Goal: Contribute content: Contribute content

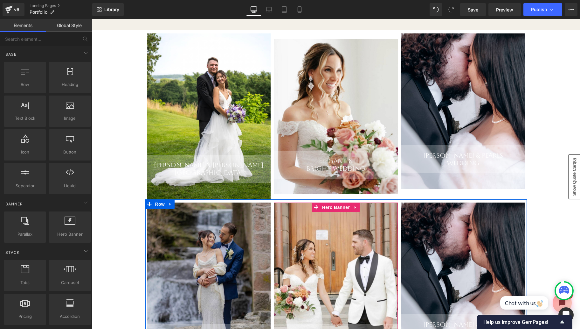
scroll to position [106, 0]
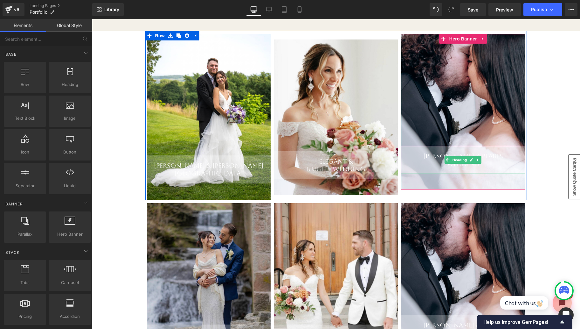
click at [490, 159] on div "[PERSON_NAME] & Pearls" at bounding box center [463, 156] width 124 height 8
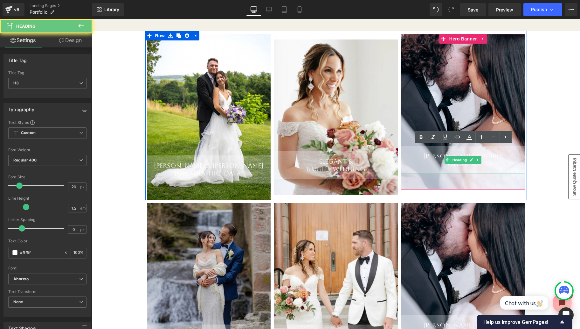
click at [490, 159] on div "[PERSON_NAME] & Pearls" at bounding box center [463, 156] width 124 height 8
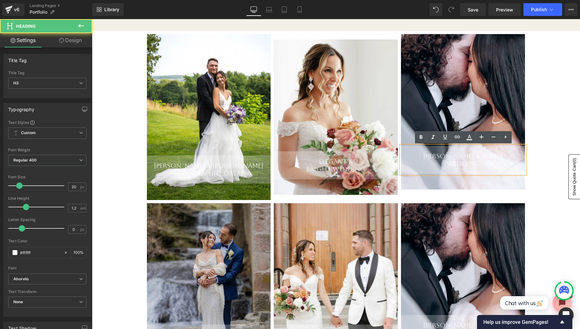
click at [473, 160] on div "[PERSON_NAME] & Pearls" at bounding box center [463, 156] width 124 height 8
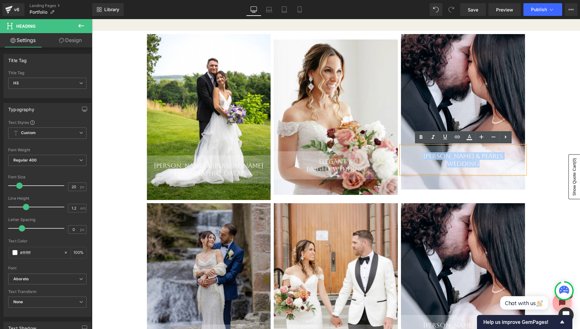
drag, startPoint x: 488, startPoint y: 163, endPoint x: 420, endPoint y: 154, distance: 68.6
click at [420, 154] on div "[PERSON_NAME] & Pearls Wedding" at bounding box center [463, 160] width 124 height 28
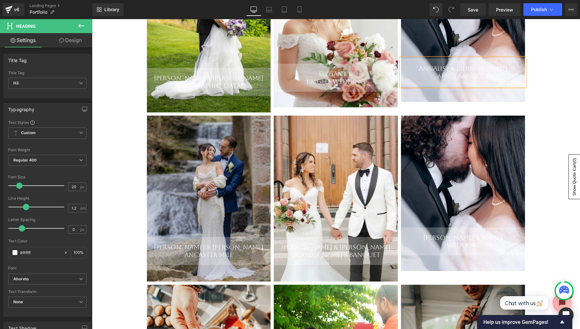
scroll to position [192, 0]
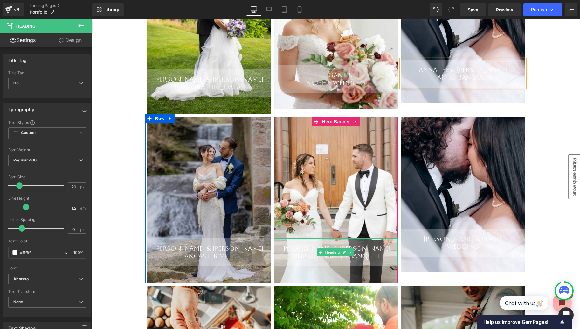
click at [366, 258] on div "[PERSON_NAME]'s Banquet" at bounding box center [336, 256] width 124 height 8
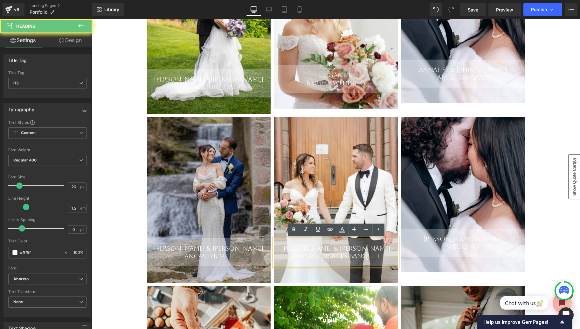
click at [366, 258] on div "[PERSON_NAME]'s Banquet" at bounding box center [336, 256] width 124 height 8
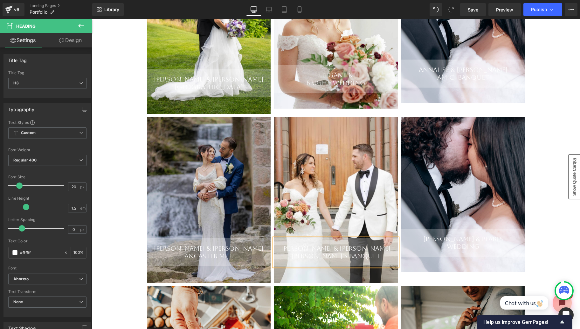
click at [465, 78] on div "Amici Banquet" at bounding box center [463, 78] width 124 height 8
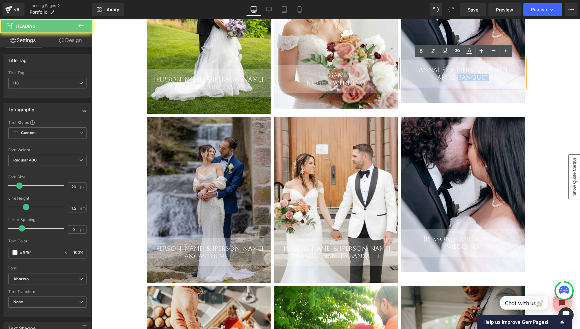
click at [465, 78] on div "Amici Banquet" at bounding box center [463, 78] width 124 height 8
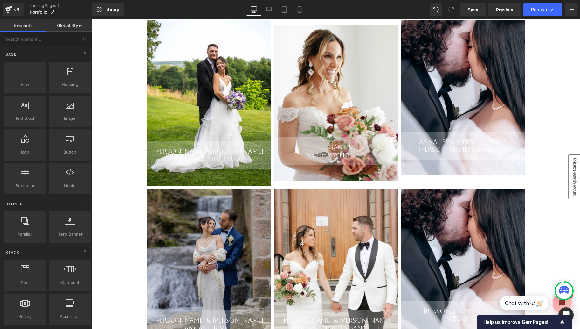
scroll to position [94, 0]
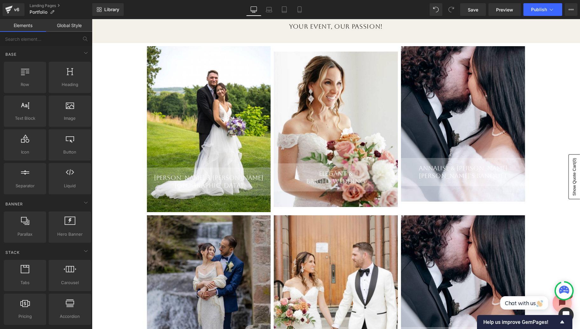
click at [473, 111] on div "[PERSON_NAME] & [PERSON_NAME] Banquet Heading" at bounding box center [463, 123] width 124 height 155
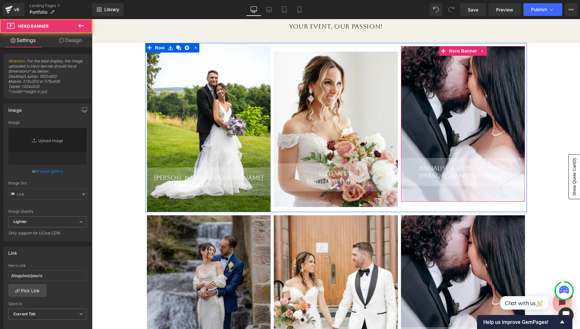
type input "[URL][DOMAIN_NAME]"
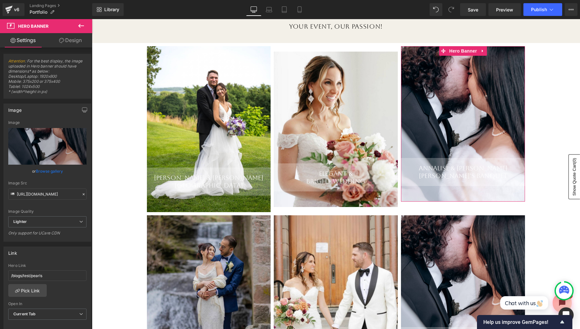
click at [47, 171] on link "Browse gallery" at bounding box center [49, 170] width 27 height 11
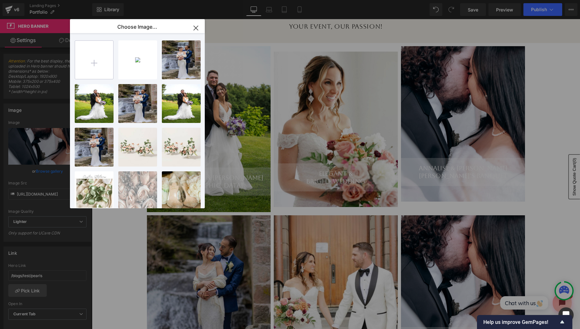
click at [100, 66] on input "file" at bounding box center [94, 60] width 38 height 38
type input "C:\fakepath\Screen Shot [DATE] 7.10.22 AM.png"
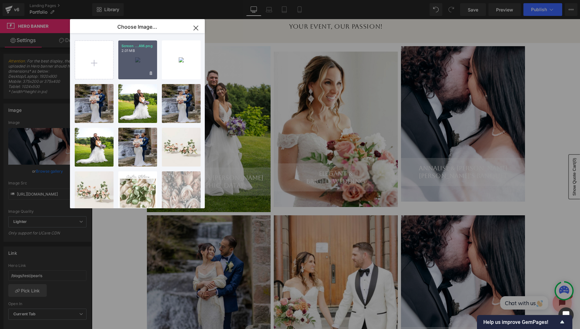
click at [143, 58] on div "Screen ...AM.png 2.01 MB" at bounding box center [137, 59] width 39 height 39
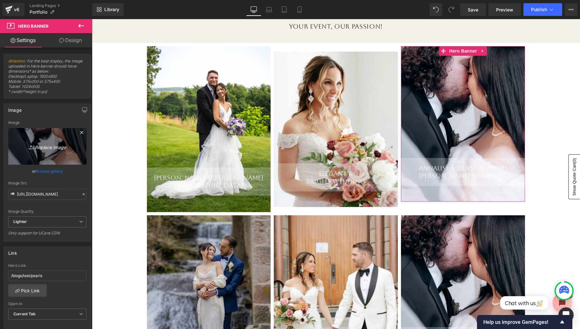
click at [54, 151] on link "Replace Image" at bounding box center [47, 146] width 78 height 37
click at [56, 170] on link "Browse gallery" at bounding box center [49, 170] width 27 height 11
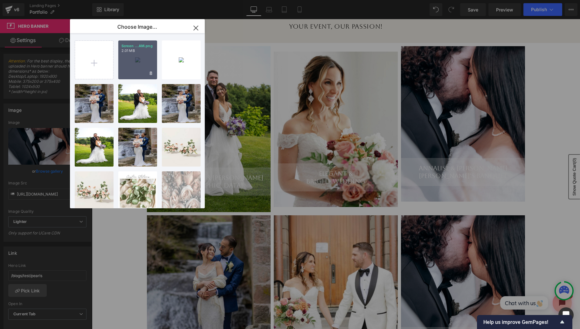
click at [136, 68] on div "Screen ...AM.png 2.01 MB" at bounding box center [137, 59] width 39 height 39
type input "[URL][DOMAIN_NAME]"
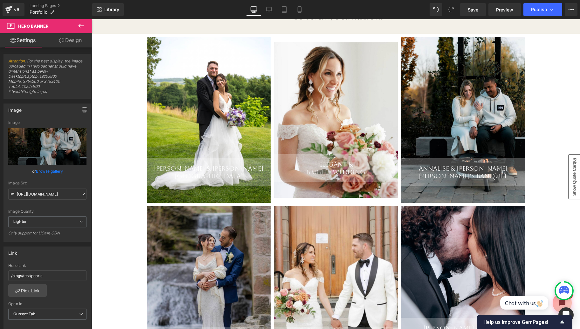
scroll to position [103, 0]
click at [53, 173] on link "Browse gallery" at bounding box center [49, 170] width 27 height 11
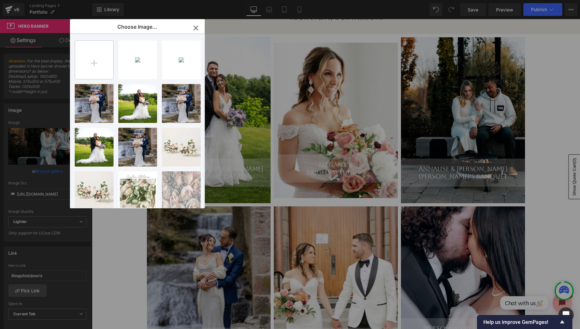
click at [106, 65] on input "file" at bounding box center [94, 60] width 38 height 38
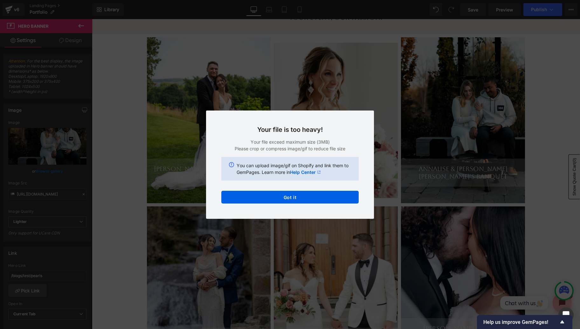
click at [268, 0] on div "Text Color Highlight Color #333333 Edit or remove link: Edit - Unlink - Cancel …" at bounding box center [290, 0] width 580 height 0
click at [269, 199] on button "Got it" at bounding box center [289, 197] width 137 height 13
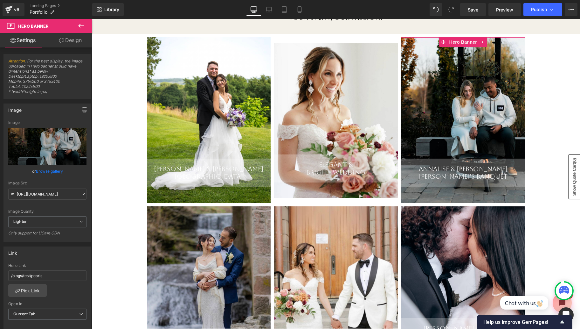
click at [50, 172] on link "Browse gallery" at bounding box center [49, 170] width 27 height 11
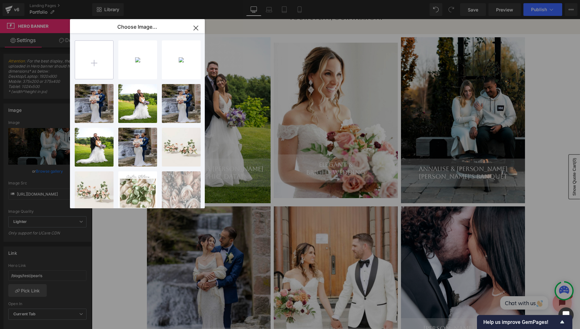
click at [105, 74] on input "file" at bounding box center [94, 60] width 38 height 38
type input "C:\fakepath\Screen Shot [DATE] 7.10.33 AM.png"
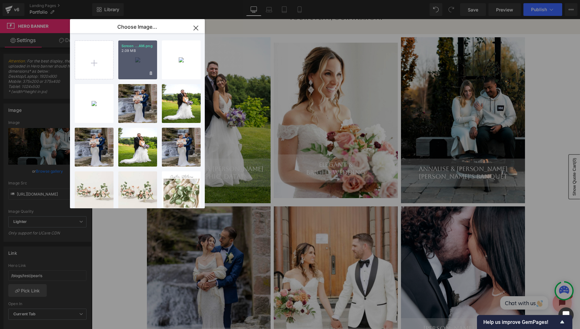
click at [138, 63] on div "Screen ...AM.png 2.09 MB" at bounding box center [137, 59] width 39 height 39
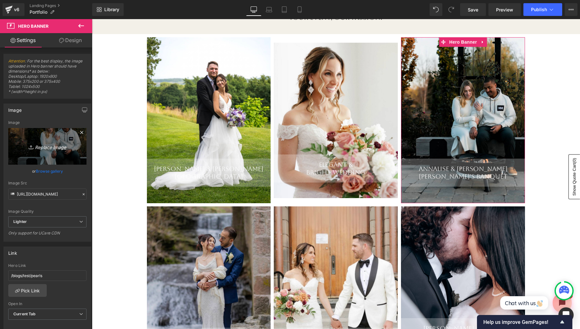
click at [62, 145] on icon "Replace Image" at bounding box center [47, 146] width 51 height 8
click at [58, 171] on link "Browse gallery" at bounding box center [49, 170] width 27 height 11
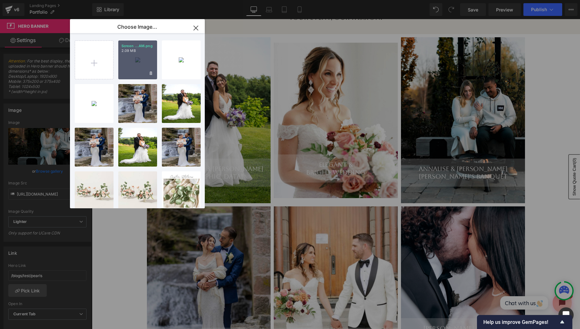
click at [133, 74] on div "Screen ...AM.png 2.09 MB" at bounding box center [137, 59] width 39 height 39
type input "[URL][DOMAIN_NAME]"
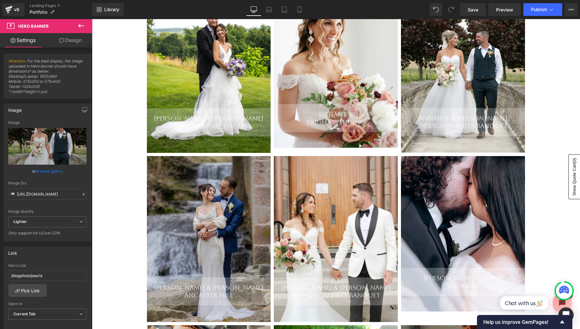
scroll to position [150, 0]
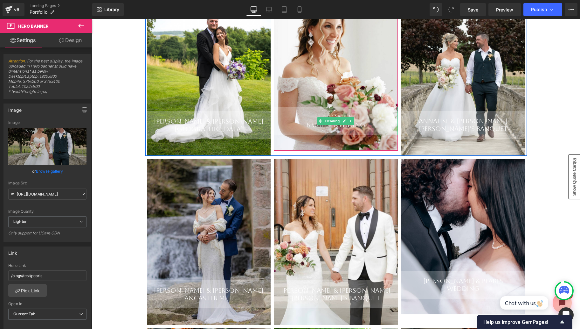
click at [365, 125] on div "Bright Wedding" at bounding box center [336, 125] width 124 height 8
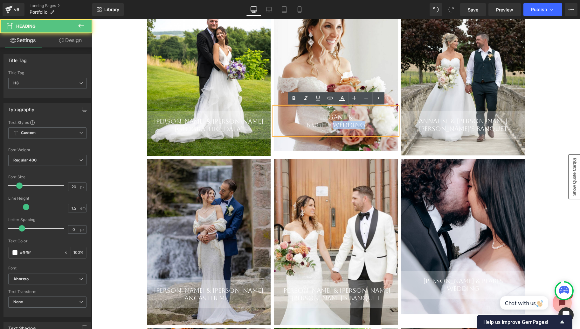
click at [365, 125] on div "Bright Wedding" at bounding box center [336, 125] width 124 height 8
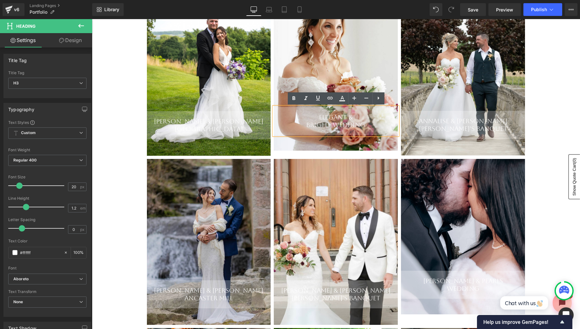
click at [370, 125] on div "Bright Wedding" at bounding box center [336, 125] width 124 height 8
drag, startPoint x: 372, startPoint y: 125, endPoint x: 318, endPoint y: 117, distance: 54.4
click at [318, 117] on div "Elegant & Bright Wedding" at bounding box center [336, 121] width 124 height 28
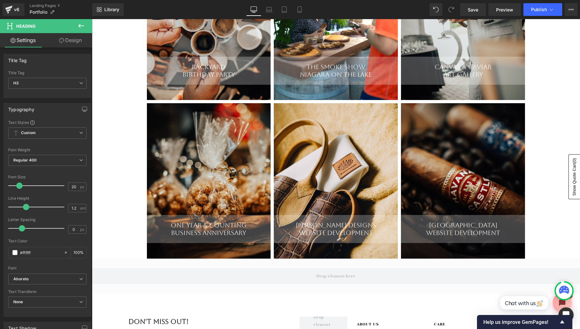
scroll to position [534, 0]
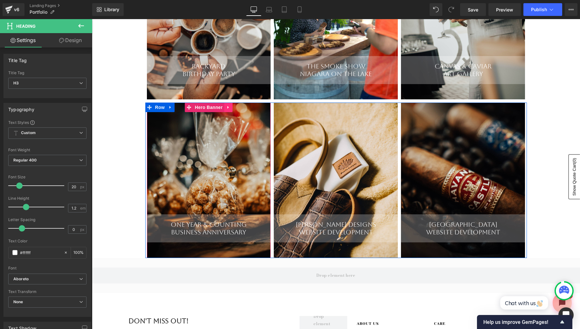
click at [228, 110] on icon at bounding box center [228, 107] width 4 height 5
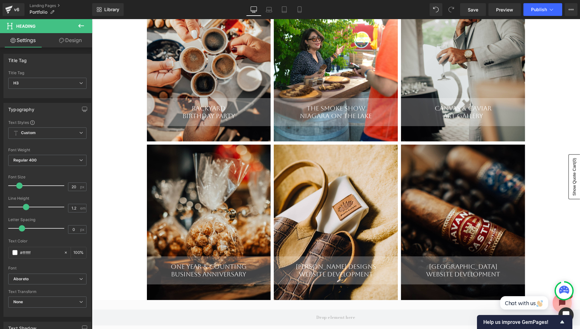
scroll to position [495, 0]
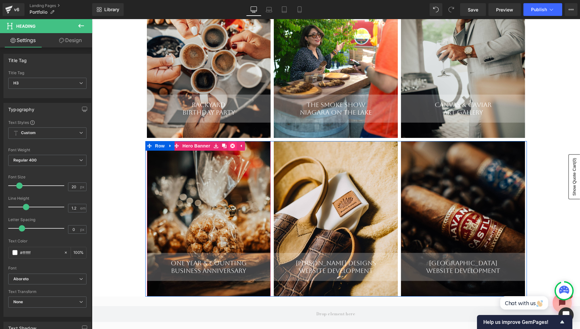
click at [232, 146] on icon at bounding box center [232, 146] width 4 height 4
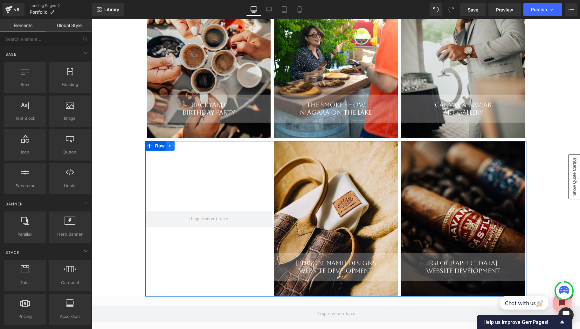
click at [169, 148] on icon at bounding box center [170, 146] width 4 height 5
click at [185, 147] on icon at bounding box center [187, 146] width 4 height 5
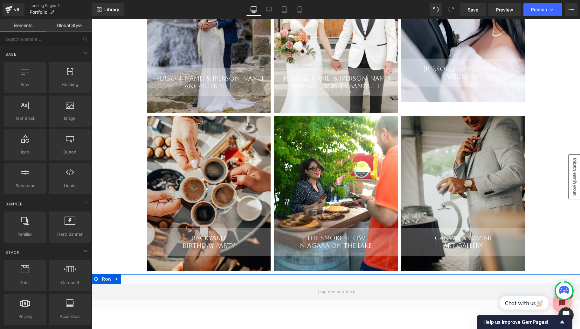
scroll to position [352, 0]
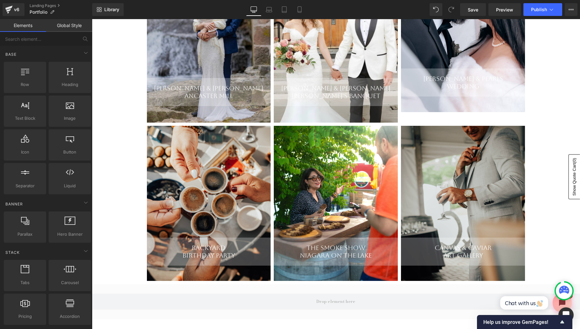
click at [130, 151] on div "Separator Portfolio Heading Your Event, Our Passion! Heading Row [PERSON_NAME] …" at bounding box center [336, 126] width 488 height 811
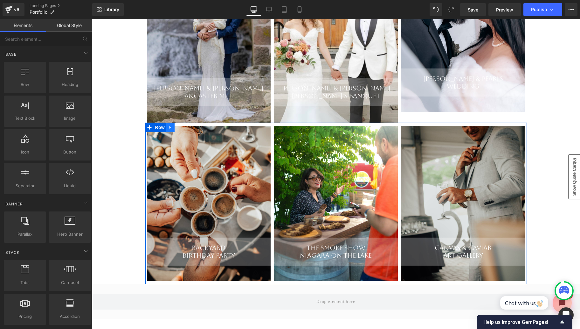
click at [171, 128] on icon at bounding box center [170, 127] width 4 height 5
click at [185, 128] on icon at bounding box center [187, 127] width 4 height 4
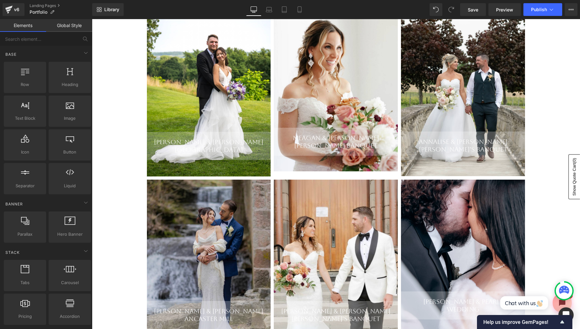
scroll to position [121, 0]
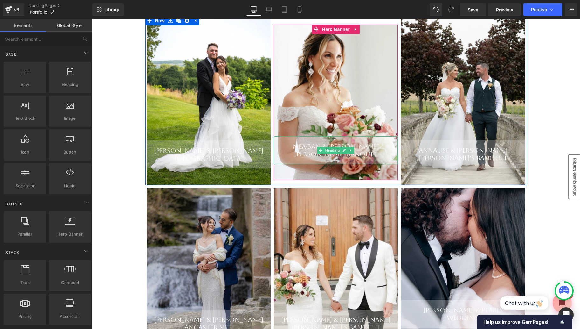
click at [369, 149] on div "Meagan & [PERSON_NAME]" at bounding box center [336, 147] width 124 height 8
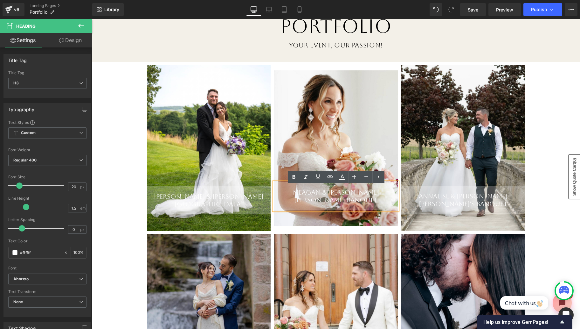
scroll to position [61, 0]
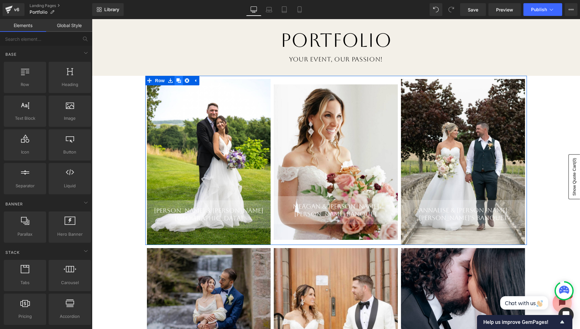
click at [177, 81] on icon at bounding box center [179, 80] width 4 height 4
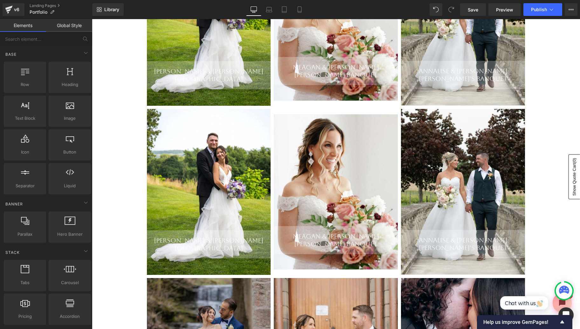
scroll to position [201, 0]
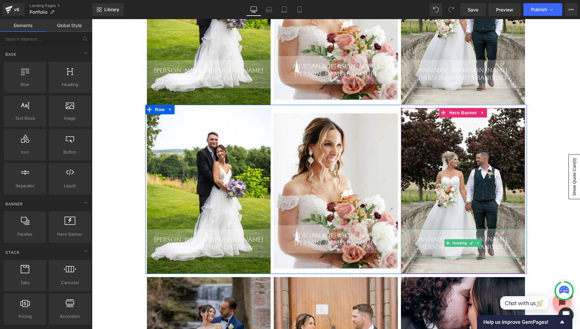
click at [435, 242] on div "Annalise & [PERSON_NAME]" at bounding box center [463, 239] width 124 height 8
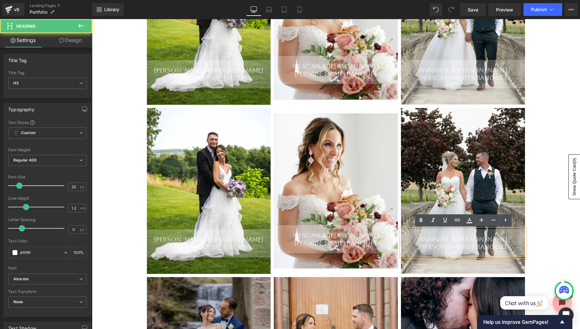
click at [450, 243] on div "Annalise & [PERSON_NAME]" at bounding box center [463, 239] width 124 height 8
click at [465, 249] on div "[PERSON_NAME]'s Banquet" at bounding box center [463, 247] width 124 height 8
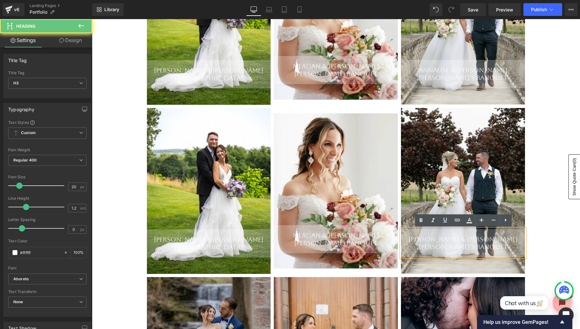
click at [465, 249] on div "[PERSON_NAME]'s Banquet" at bounding box center [463, 247] width 124 height 8
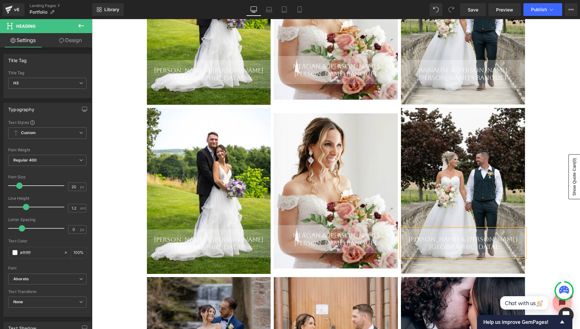
click at [538, 199] on div "Separator Portfolio Heading Your Event, Our Passion! Heading Row [PERSON_NAME] …" at bounding box center [336, 281] width 488 height 819
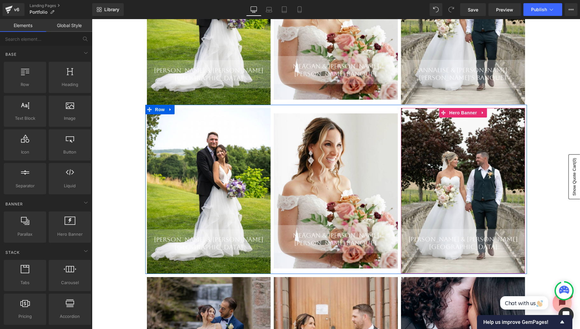
click at [502, 192] on div "[PERSON_NAME] & [PERSON_NAME] Parkview Manor Heading" at bounding box center [463, 190] width 124 height 165
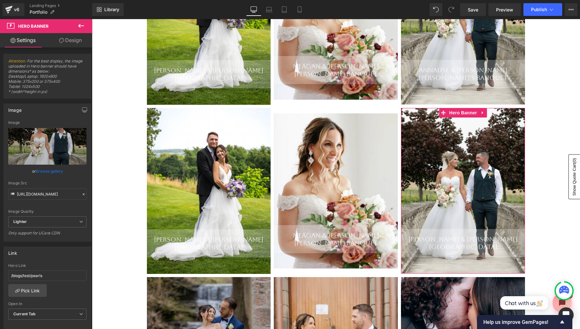
click at [56, 169] on link "Browse gallery" at bounding box center [49, 170] width 27 height 11
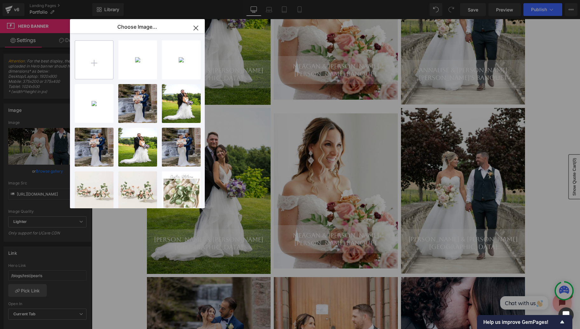
click at [102, 59] on input "file" at bounding box center [94, 60] width 38 height 38
type input "C:\fakepath\Screen Shot [DATE] 7.26.42 AM.png"
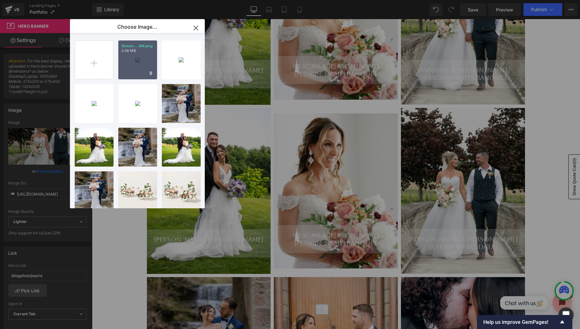
click at [136, 65] on div "Screen ...AM.png 2.06 MB" at bounding box center [137, 59] width 39 height 39
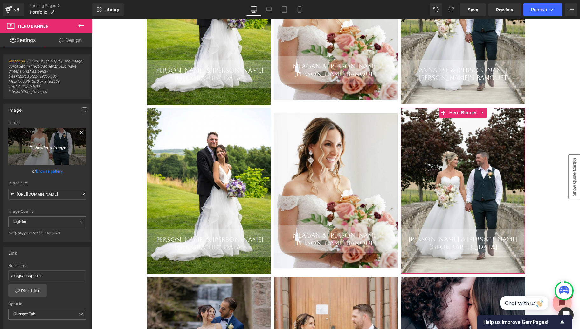
click at [46, 154] on link "Replace Image" at bounding box center [47, 146] width 78 height 37
click at [53, 169] on link "Browse gallery" at bounding box center [49, 170] width 27 height 11
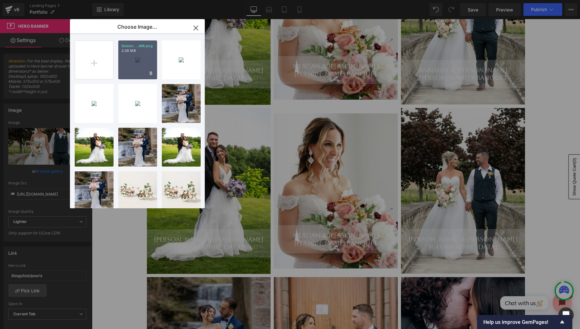
click at [134, 69] on div "Screen ...AM.png 2.06 MB" at bounding box center [137, 59] width 39 height 39
type input "[URL][DOMAIN_NAME]"
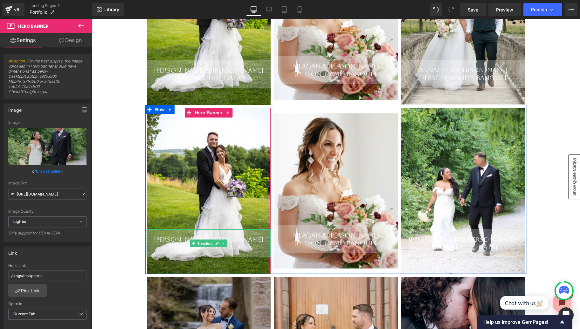
click at [256, 240] on div "[PERSON_NAME] & [PERSON_NAME]" at bounding box center [209, 239] width 124 height 8
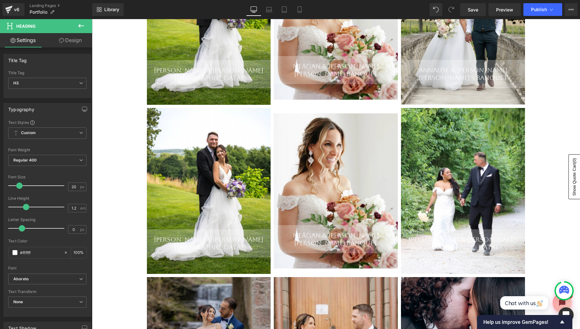
click at [69, 42] on link "Design" at bounding box center [70, 40] width 46 height 14
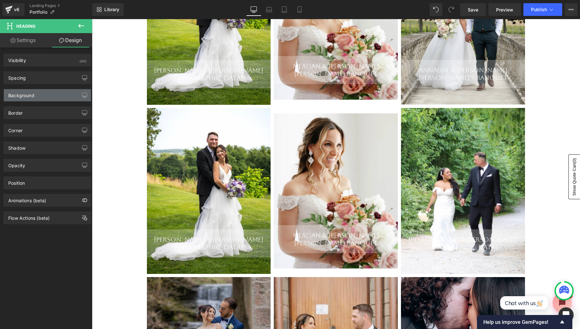
click at [48, 96] on div "Background" at bounding box center [47, 95] width 87 height 12
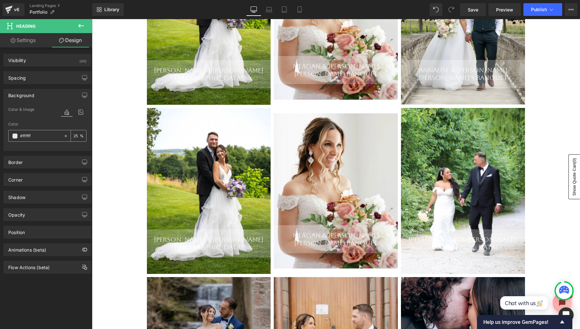
click at [16, 135] on span at bounding box center [14, 135] width 5 height 5
click at [77, 136] on input "25" at bounding box center [77, 135] width 6 height 7
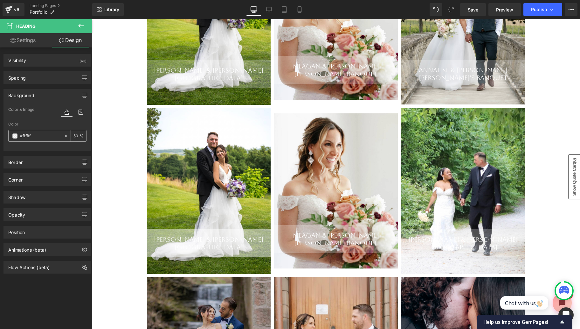
type input "50"
click at [15, 133] on span at bounding box center [14, 135] width 5 height 5
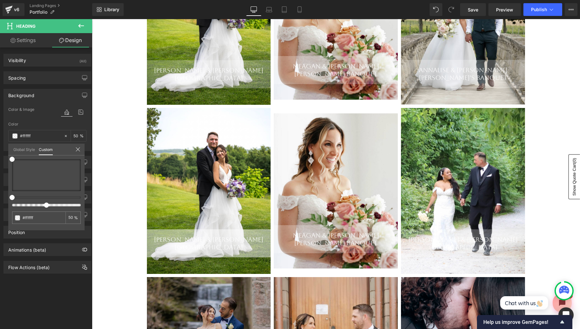
click at [11, 171] on div "#ffffff 50 %" at bounding box center [46, 194] width 76 height 71
type input "#a09c9c"
click at [14, 171] on div at bounding box center [46, 175] width 69 height 32
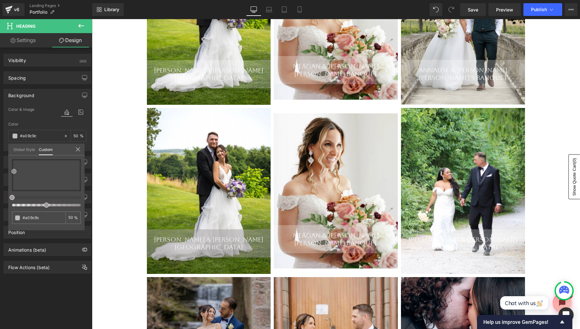
type input "#ac9e9e"
type input "#a39393"
type input "#6c5f5f"
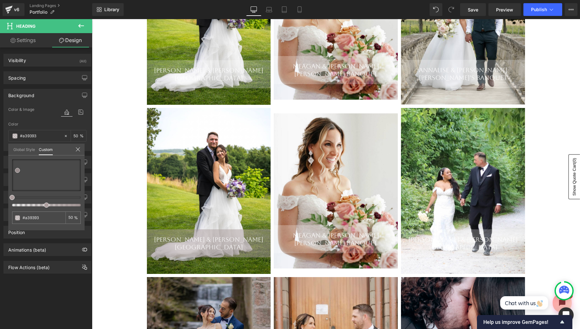
type input "#6c5f5f"
type input "#3c3838"
type input "#070707"
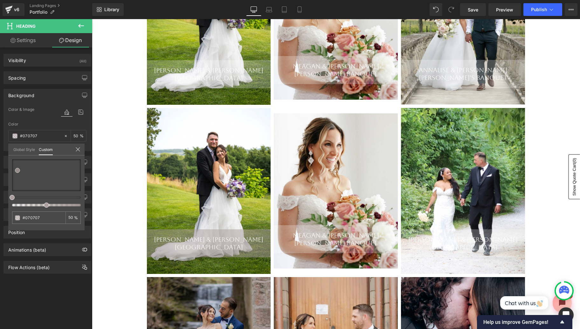
type input "#020202"
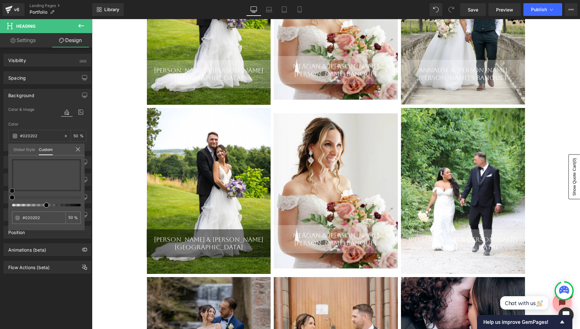
drag, startPoint x: 18, startPoint y: 170, endPoint x: 0, endPoint y: 219, distance: 51.4
click at [0, 151] on div "Background Color & Image color rgba(2, 2, 2, 0.5) Color #020202 50 % Image Repl…" at bounding box center [47, 117] width 95 height 67
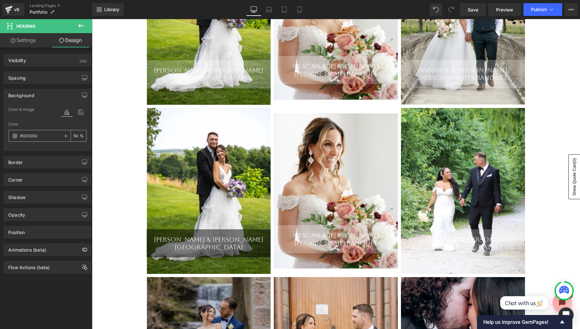
click at [77, 136] on input "50" at bounding box center [77, 135] width 6 height 7
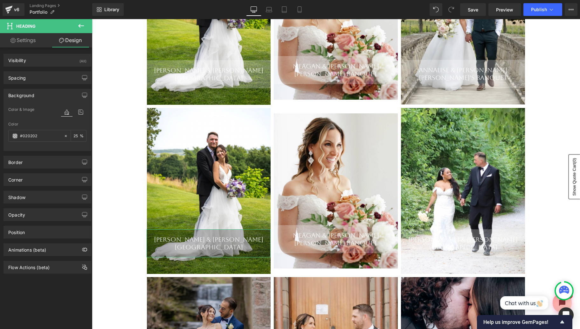
type input "25"
click at [83, 122] on div "Color" at bounding box center [47, 124] width 78 height 4
click at [123, 175] on body "${{amount}} Skip to content SERVICES RENTALS RENTALS" at bounding box center [336, 269] width 488 height 903
click at [127, 164] on div "Separator Portfolio Heading Your Event, Our Passion! Heading Row [PERSON_NAME] …" at bounding box center [336, 281] width 488 height 819
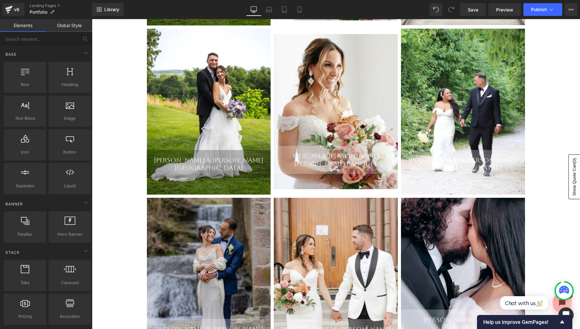
scroll to position [289, 0]
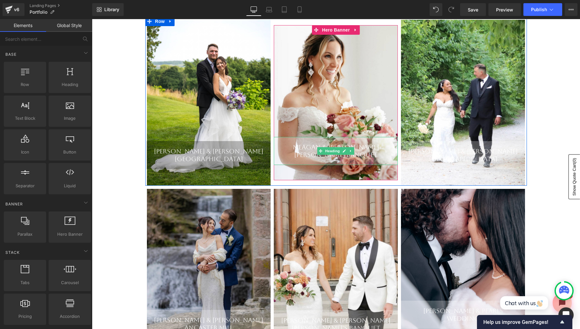
click at [282, 160] on div "Meagan & [PERSON_NAME] [PERSON_NAME] Banquet" at bounding box center [336, 151] width 124 height 28
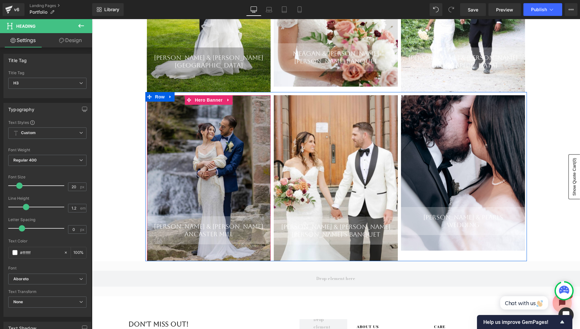
scroll to position [386, 0]
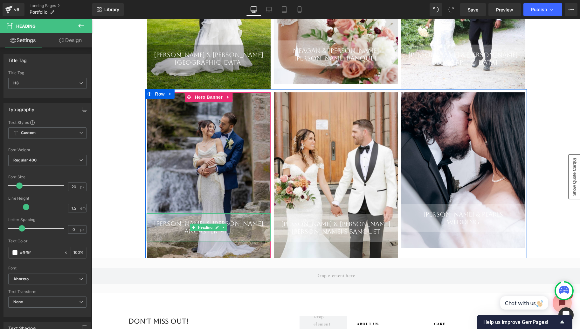
click at [168, 235] on div "[PERSON_NAME] & Luka Ancaster Mill" at bounding box center [209, 227] width 124 height 28
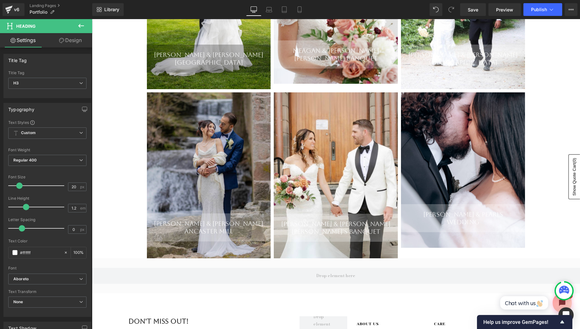
click at [74, 40] on link "Design" at bounding box center [70, 40] width 46 height 14
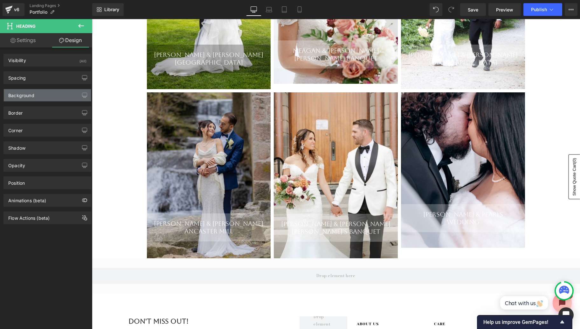
click at [38, 98] on div "Background" at bounding box center [47, 95] width 87 height 12
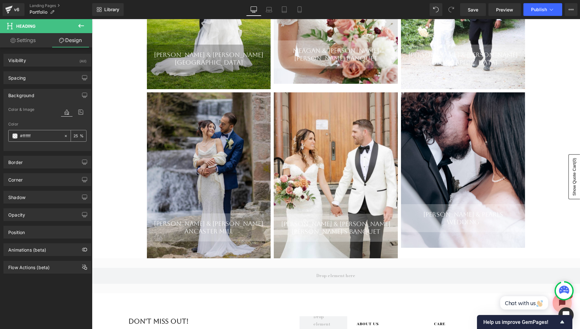
click at [79, 136] on input "25" at bounding box center [77, 135] width 6 height 7
click at [16, 135] on span at bounding box center [14, 135] width 5 height 5
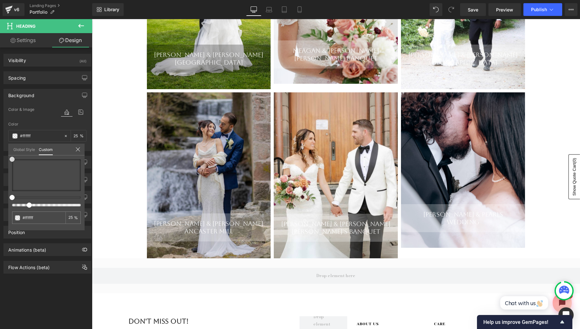
type input "#bbb3b3"
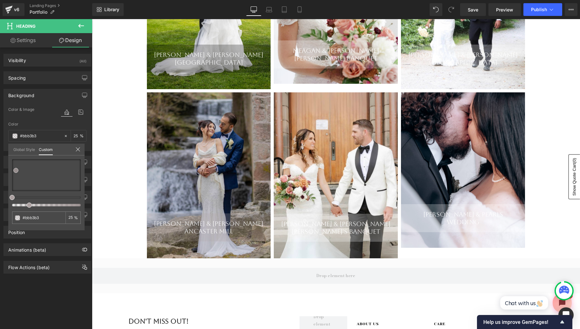
type input "#afa5a5"
type input "#7b7474"
type input "#444444"
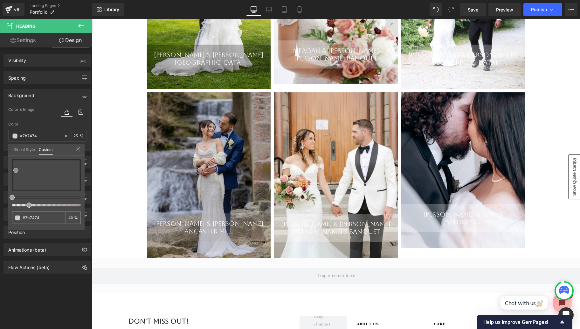
type input "#444444"
type input "#232323"
type input "#020202"
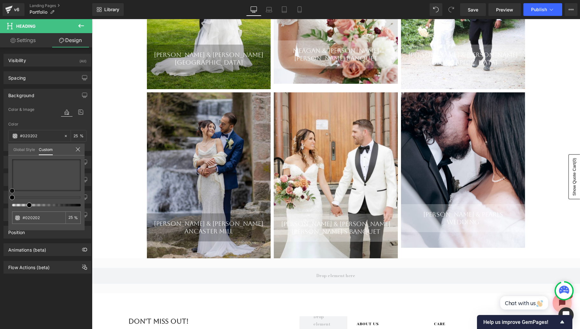
drag, startPoint x: 16, startPoint y: 168, endPoint x: 1, endPoint y: 204, distance: 39.1
click at [1, 151] on div "Background Color & Image color rgba(2, 2, 2, 0.25) Color #020202 25 % Image Rep…" at bounding box center [47, 117] width 95 height 67
type input "#e0a3a3"
click at [41, 167] on div at bounding box center [46, 175] width 69 height 32
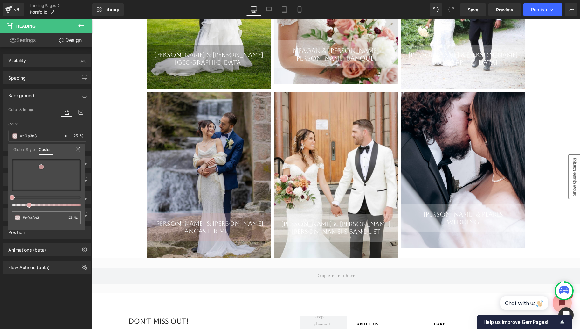
type input "#f1c4c4"
click at [55, 164] on div at bounding box center [46, 175] width 69 height 32
type input "#6f5757"
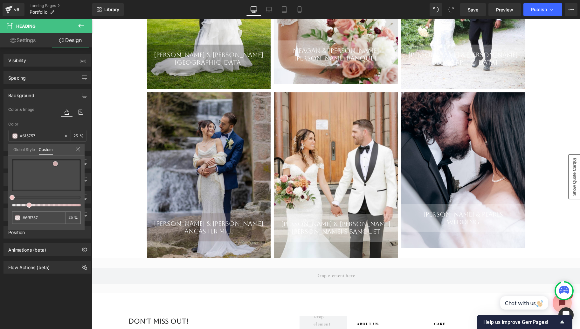
type input "#6d5454"
type input "#564242"
type input "#443535"
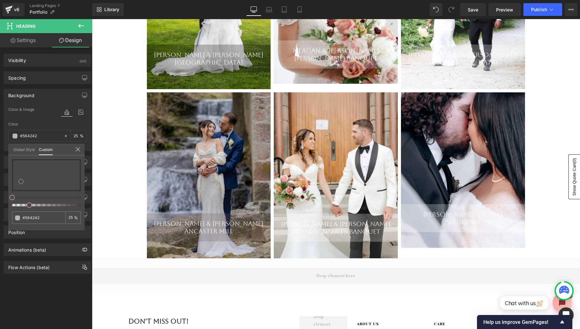
type input "#443535"
type input "#2f2727"
type input "#1b1717"
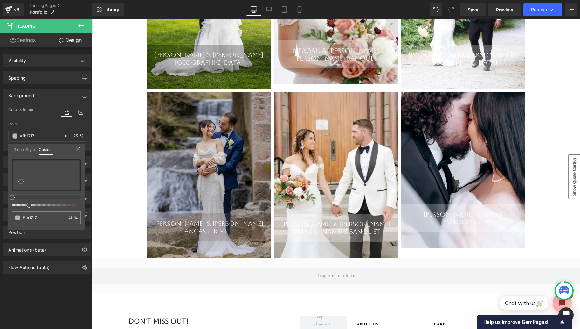
type input "#020202"
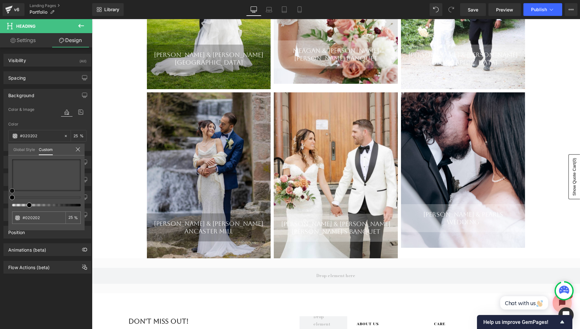
drag, startPoint x: 21, startPoint y: 179, endPoint x: 0, endPoint y: 204, distance: 33.3
click at [0, 151] on div "Background Color & Image color rgba(2, 2, 2, 0.25) Color #020202 25 % Image Rep…" at bounding box center [47, 117] width 95 height 67
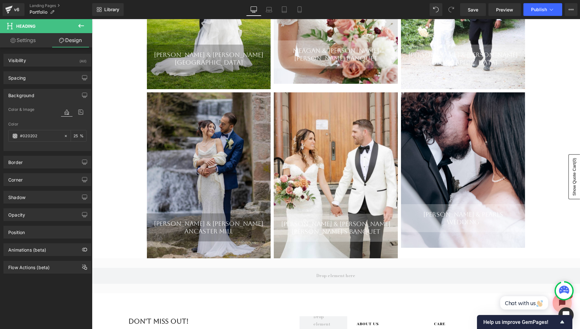
click at [285, 226] on body "${{amount}} Skip to content SERVICES RENTALS RENTALS" at bounding box center [336, 84] width 488 height 903
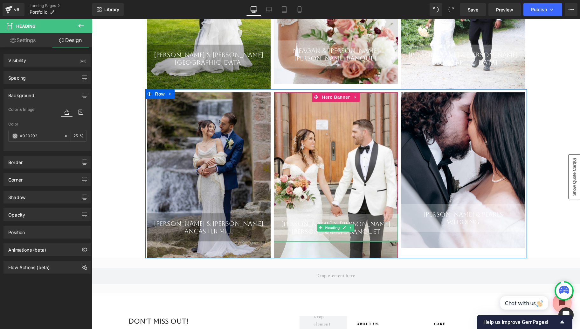
click at [290, 226] on div "[PERSON_NAME] & [PERSON_NAME]" at bounding box center [336, 224] width 124 height 8
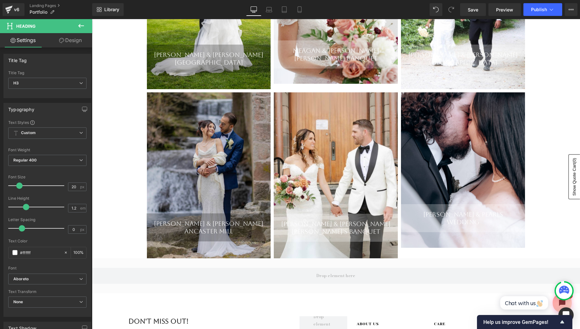
click at [70, 42] on link "Design" at bounding box center [70, 40] width 46 height 14
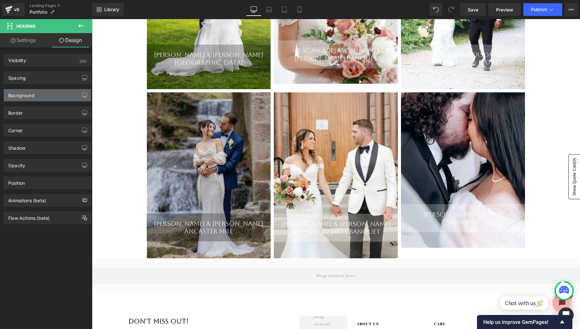
click at [41, 97] on div "Background" at bounding box center [47, 95] width 87 height 12
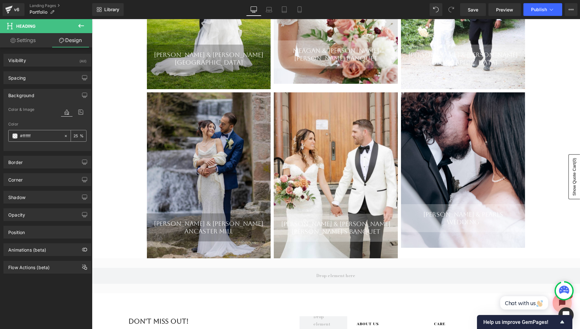
click at [16, 134] on span at bounding box center [14, 135] width 5 height 5
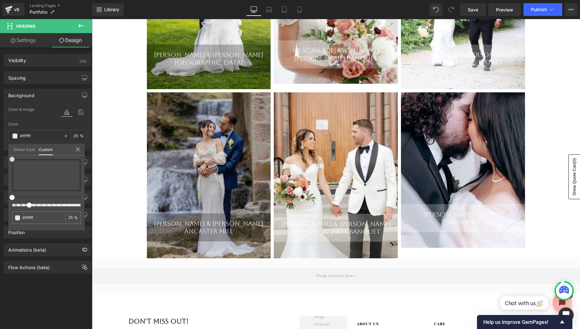
type input "#cfc8c8"
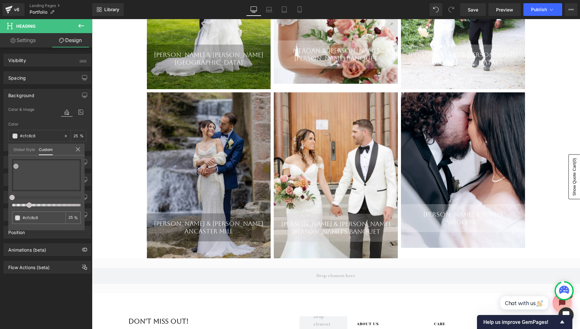
type input "#cac2c2"
type input "#aba0a0"
type input "#635d5d"
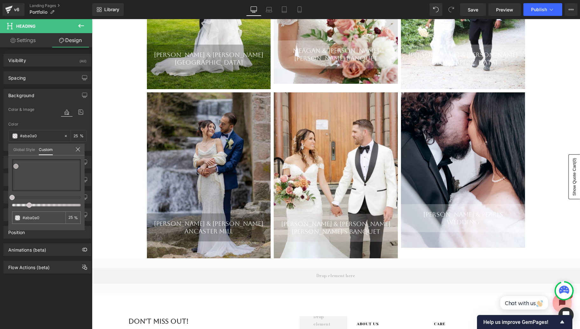
type input "#635d5d"
type input "#2d2d2d"
type input "#050505"
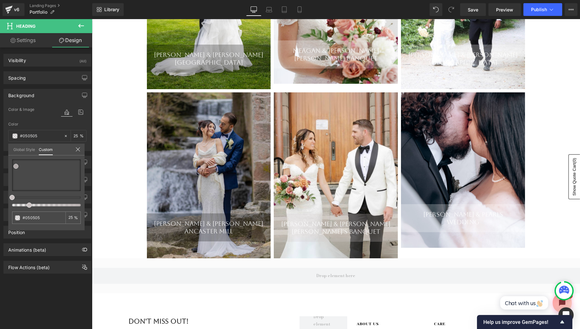
type input "#020202"
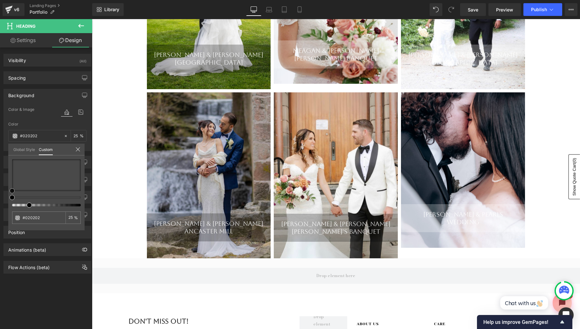
drag, startPoint x: 16, startPoint y: 165, endPoint x: 0, endPoint y: 219, distance: 55.5
click at [0, 151] on div "Background Color & Image color rgba(2, 2, 2, 0.25) Color #020202 25 % Image Rep…" at bounding box center [47, 117] width 95 height 67
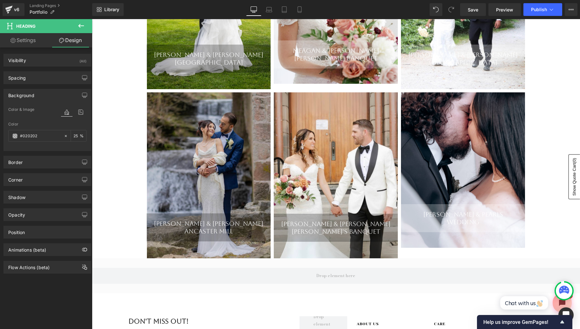
click at [411, 223] on body "${{amount}} Skip to content SERVICES RENTALS RENTALS" at bounding box center [336, 84] width 488 height 903
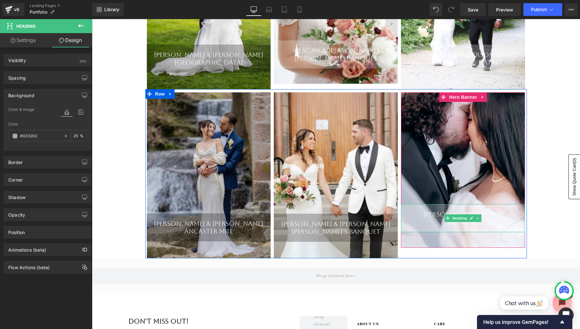
click at [415, 223] on div "Wedding" at bounding box center [463, 222] width 124 height 8
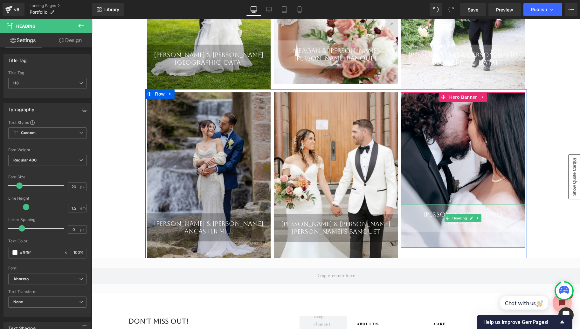
click at [416, 219] on div "Wedding" at bounding box center [463, 222] width 124 height 8
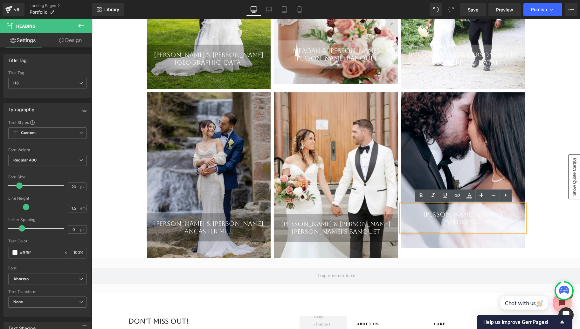
click at [77, 43] on link "Design" at bounding box center [70, 40] width 46 height 14
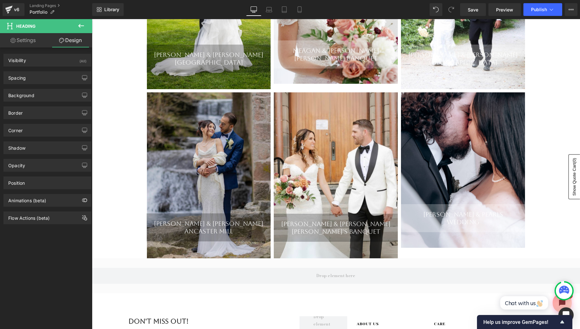
click at [34, 102] on div "Border Border Style Custom Custom Setup Global Style Custom Setup Global Style …" at bounding box center [47, 111] width 95 height 18
click at [33, 96] on div "Background" at bounding box center [21, 93] width 26 height 9
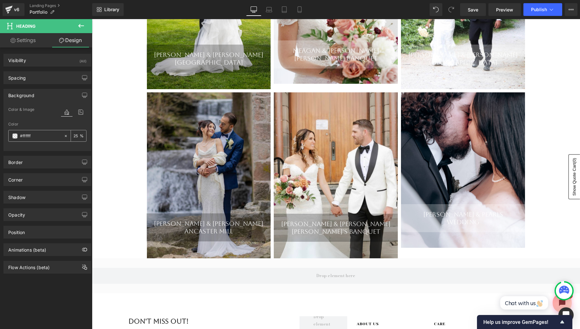
click at [15, 138] on div "#ffffff" at bounding box center [36, 135] width 55 height 11
click at [15, 136] on span at bounding box center [14, 135] width 5 height 5
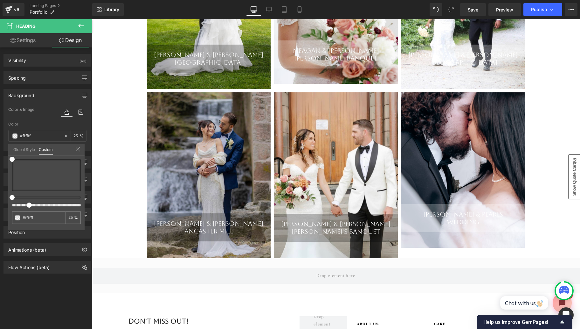
drag, startPoint x: 15, startPoint y: 158, endPoint x: 2, endPoint y: 221, distance: 64.0
click at [2, 151] on div "Background Color & Image color rgba(255, 255, 255, 0.25) Color #ffffff 25 % Ima…" at bounding box center [47, 117] width 95 height 67
type input "#645d5d"
click at [15, 179] on div at bounding box center [46, 175] width 69 height 32
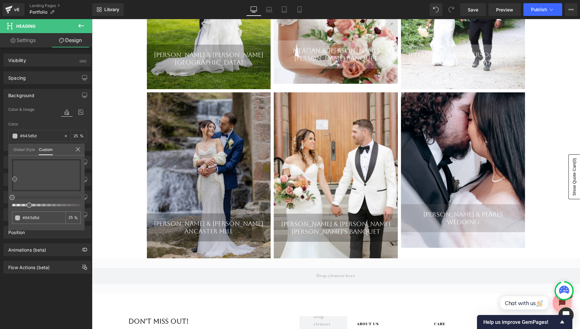
type input "#6b5b5b"
type input "#685959"
type input "#484040"
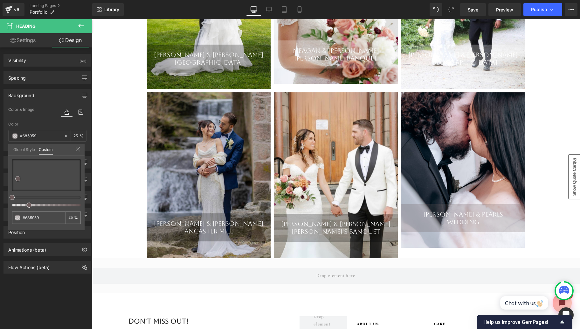
type input "#484040"
type input "#312e2e"
type input "#161616"
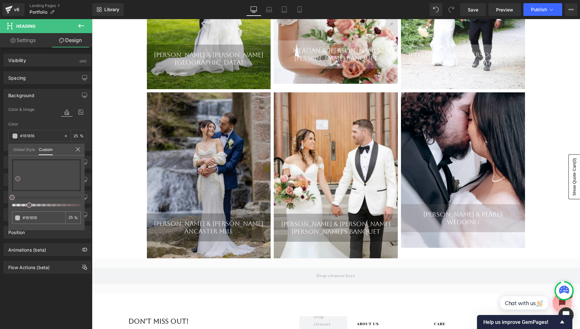
type input "#0c0c0c"
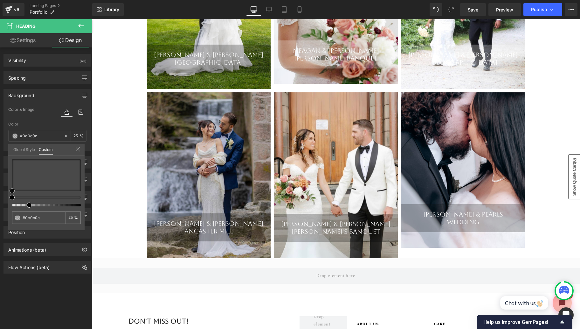
type input "#020202"
drag, startPoint x: 18, startPoint y: 179, endPoint x: 0, endPoint y: 205, distance: 32.1
click at [0, 151] on div "Background Color & Image color rgba(2, 2, 2, 0.25) Color #020202 25 % Image Rep…" at bounding box center [47, 117] width 95 height 67
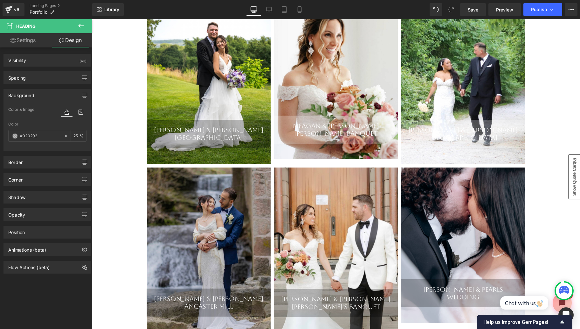
scroll to position [297, 0]
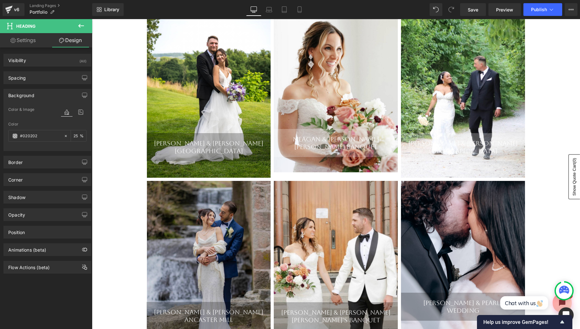
click at [288, 148] on body "${{amount}} Skip to content SERVICES RENTALS RENTALS" at bounding box center [336, 173] width 488 height 903
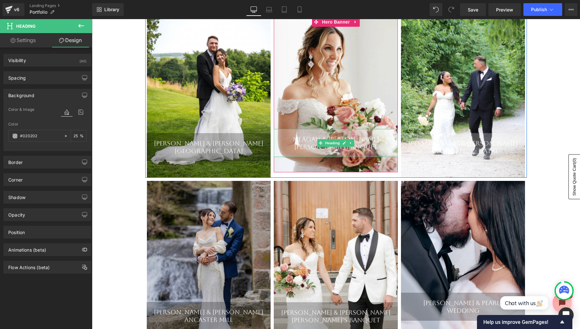
click at [287, 142] on div "Meagan & [PERSON_NAME]" at bounding box center [336, 139] width 124 height 8
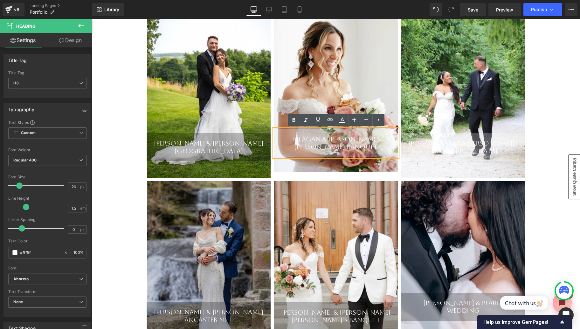
click at [72, 39] on link "Design" at bounding box center [70, 40] width 46 height 14
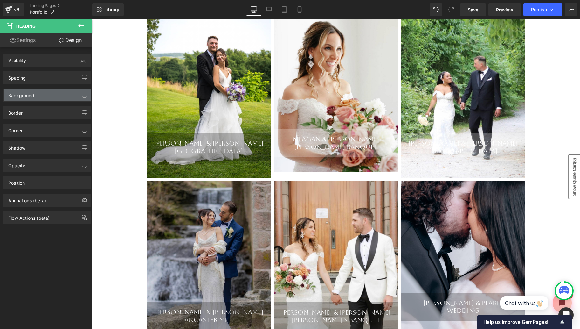
click at [38, 90] on div "Background" at bounding box center [47, 95] width 87 height 12
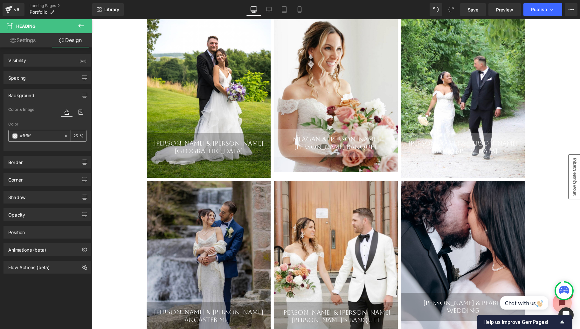
click at [14, 134] on span at bounding box center [14, 135] width 5 height 5
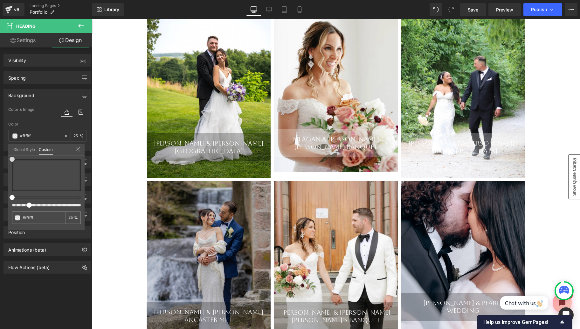
type input "#c4bfbf"
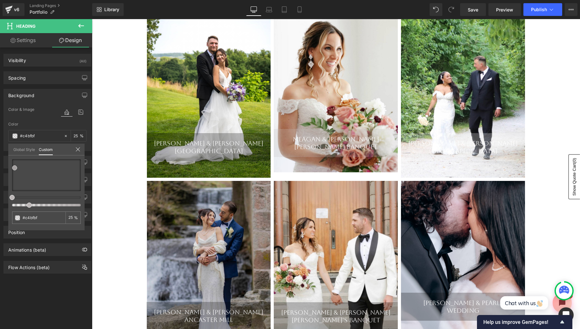
type input "#bcb7b7"
type input "#929090"
type input "#4f4f4f"
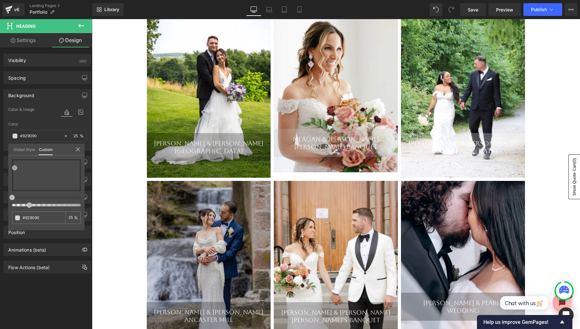
type input "#4f4f4f"
type input "#1e1e1e"
type input "#020202"
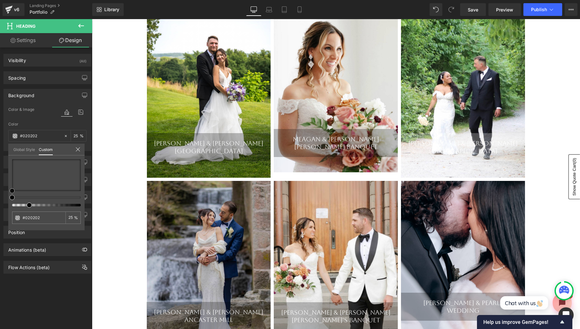
drag, startPoint x: 15, startPoint y: 167, endPoint x: 6, endPoint y: 207, distance: 40.8
click at [6, 151] on div "Background Color & Image color rgba(2, 2, 2, 0.25) Color #020202 25 % Image Rep…" at bounding box center [47, 117] width 95 height 67
click at [438, 143] on body "${{amount}} Skip to content SERVICES RENTALS RENTALS" at bounding box center [336, 173] width 488 height 903
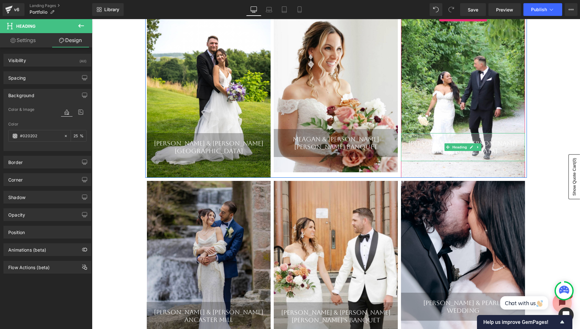
click at [414, 141] on div "[PERSON_NAME] & [PERSON_NAME]" at bounding box center [463, 143] width 124 height 8
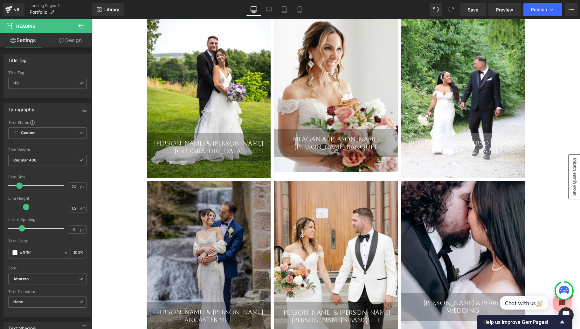
click at [71, 41] on link "Design" at bounding box center [70, 40] width 46 height 14
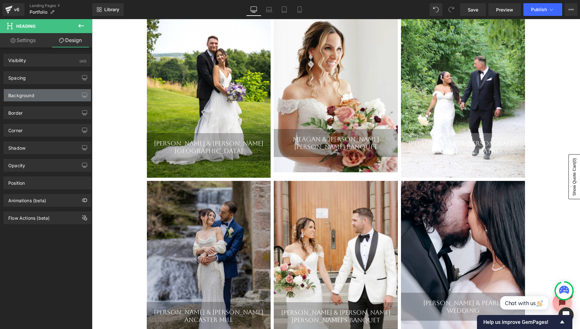
type input "#ffffff"
type input "25"
click at [19, 96] on div "Background" at bounding box center [21, 93] width 26 height 9
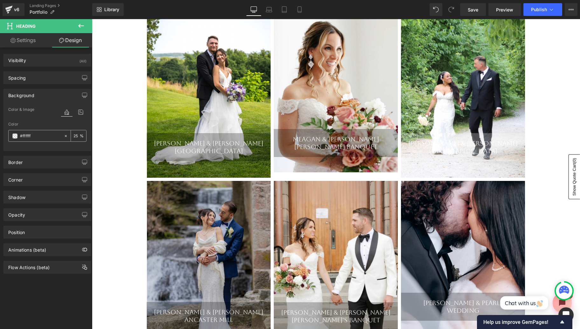
click at [15, 137] on span at bounding box center [14, 135] width 5 height 5
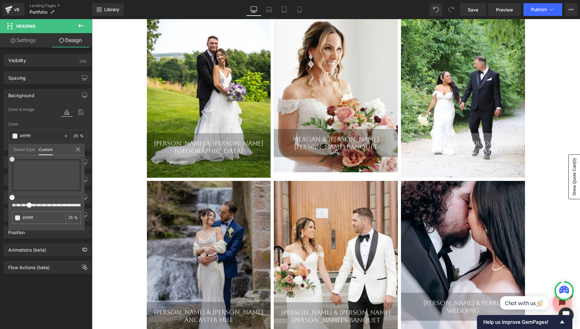
type input "#ff6060"
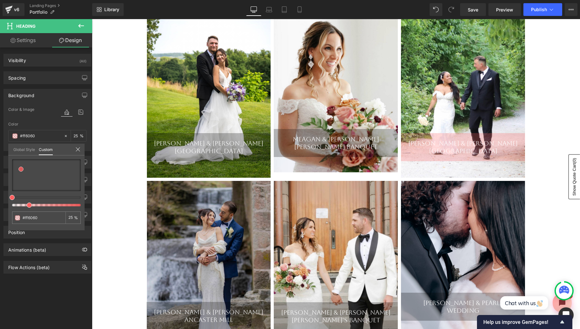
type input "#b39d9d"
type input "#8b6d6d"
type input "#534545"
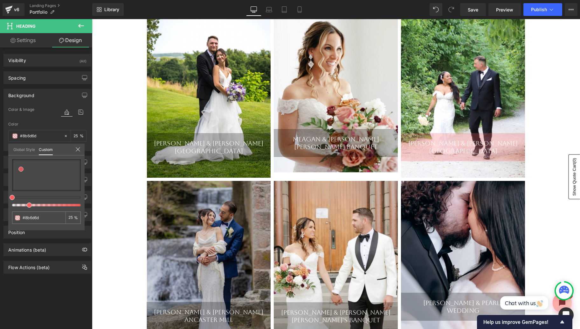
type input "#534545"
type input "#181515"
type input "#020202"
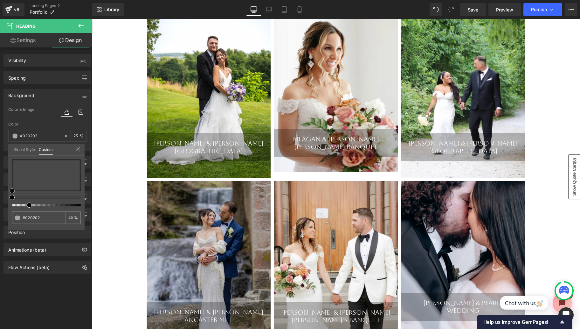
drag, startPoint x: 21, startPoint y: 169, endPoint x: 0, endPoint y: 214, distance: 49.8
click at [0, 151] on div "Background Color & Image color rgba(2, 2, 2, 0.25) Color #020202 25 % Image Rep…" at bounding box center [47, 117] width 95 height 67
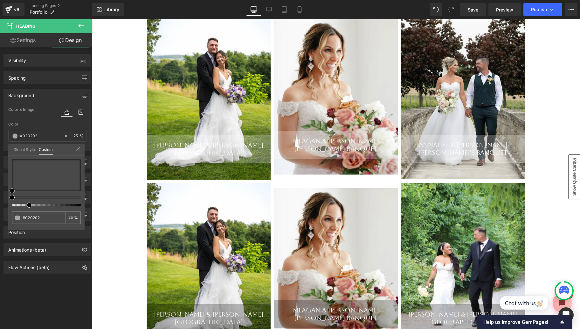
scroll to position [124, 0]
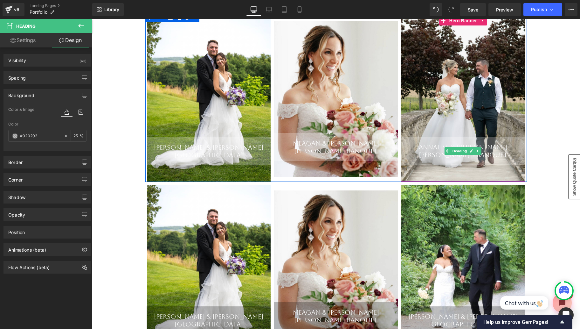
click at [411, 158] on div "[PERSON_NAME]'s Banquet" at bounding box center [463, 155] width 124 height 8
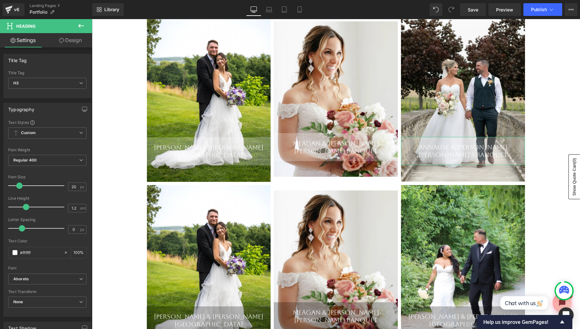
click at [70, 40] on link "Design" at bounding box center [70, 40] width 46 height 14
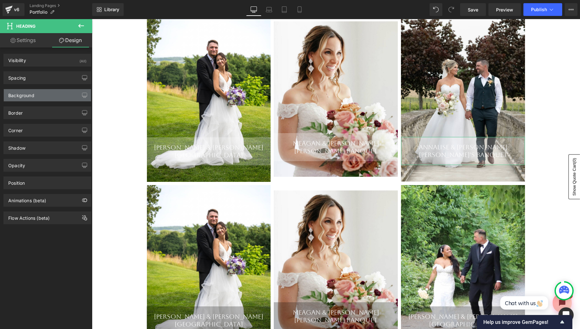
click at [39, 96] on div "Background" at bounding box center [47, 95] width 87 height 12
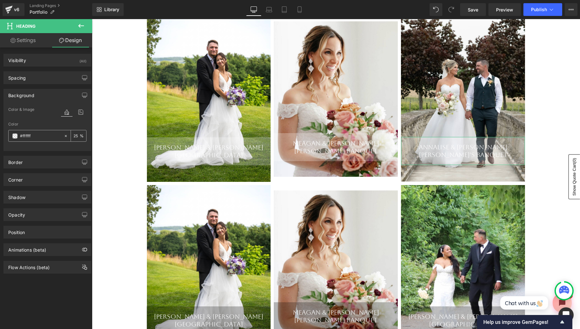
click at [14, 136] on span at bounding box center [14, 135] width 5 height 5
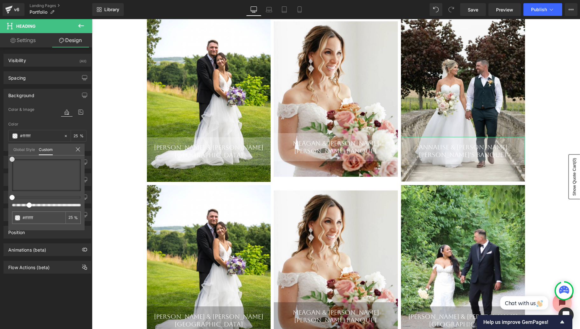
type input "#a99898"
type input "#a69595"
type input "#7e6b6b"
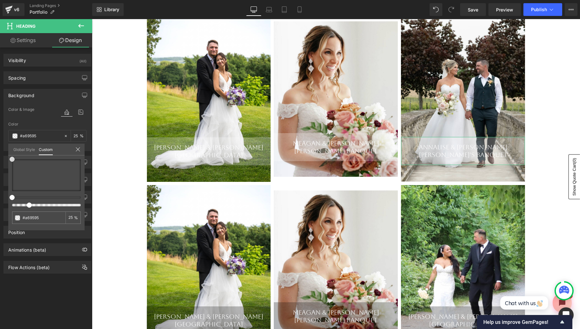
type input "#7e6b6b"
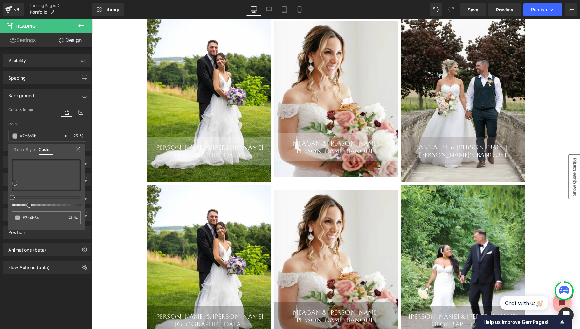
type input "#423d3d"
type input "#020202"
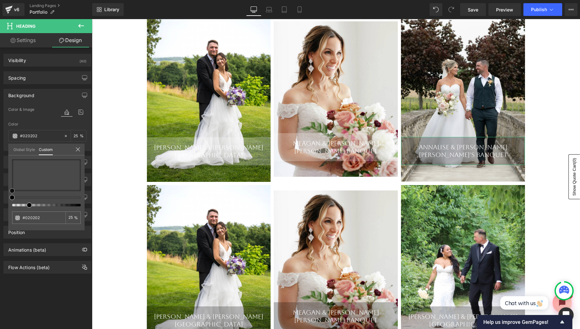
drag, startPoint x: 18, startPoint y: 171, endPoint x: 0, endPoint y: 207, distance: 40.0
click at [0, 151] on div "Background Color & Image color rgba(2, 2, 2, 0.25) Color #020202 25 % Image Rep…" at bounding box center [47, 117] width 95 height 67
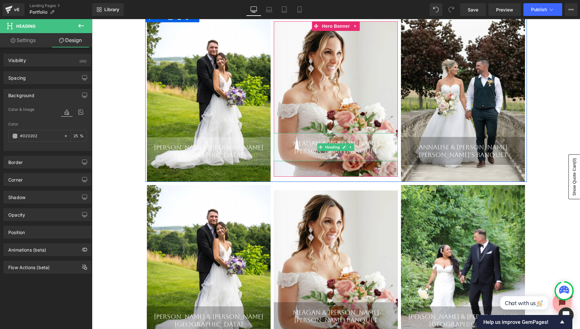
click at [288, 149] on div "[PERSON_NAME] Banquet" at bounding box center [336, 151] width 124 height 8
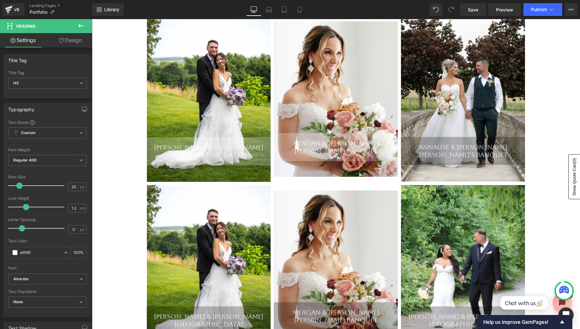
click at [67, 47] on link "Design" at bounding box center [70, 40] width 46 height 14
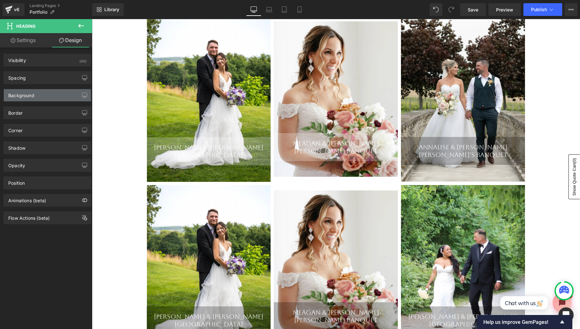
click at [27, 94] on div "Background" at bounding box center [21, 93] width 26 height 9
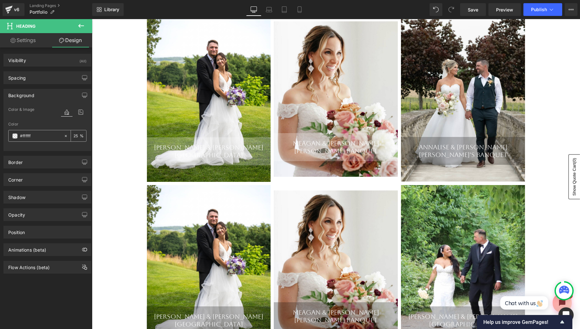
click at [14, 136] on span at bounding box center [14, 135] width 5 height 5
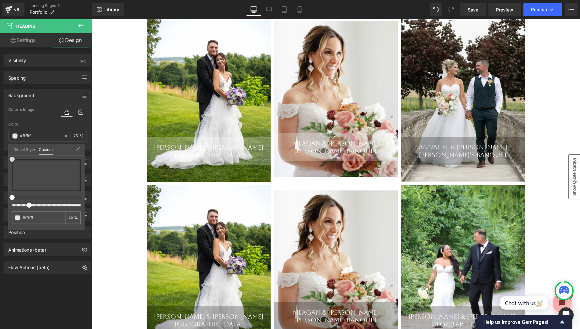
type input "#ff3d3d"
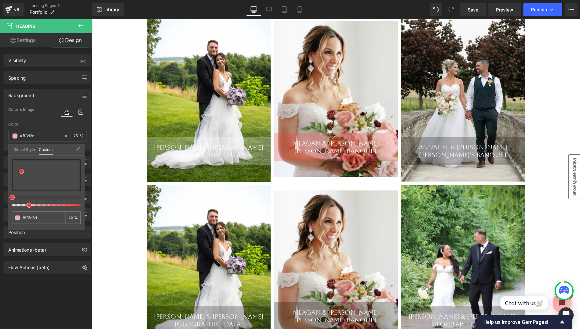
type input "#a68b8b"
type input "#706060"
type input "#2c2a2a"
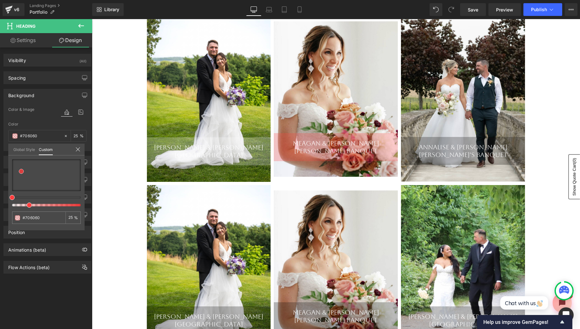
type input "#2c2a2a"
type input "#070707"
type input "#020202"
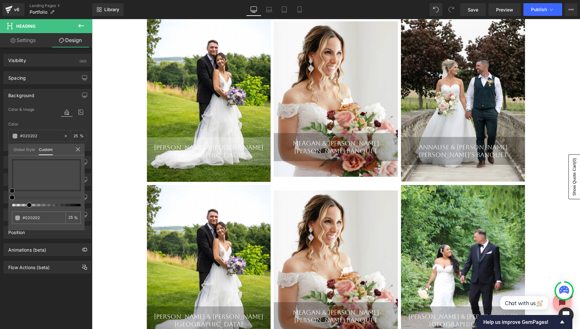
drag, startPoint x: 21, startPoint y: 171, endPoint x: 0, endPoint y: 212, distance: 46.0
click at [0, 151] on div "Background Color & Image color rgba(2, 2, 2, 0.25) Color #020202 25 % Image Rep…" at bounding box center [47, 117] width 95 height 67
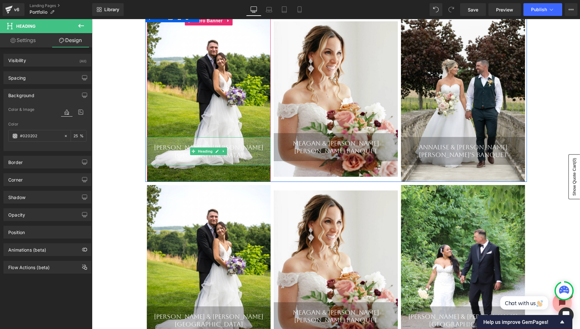
click at [157, 148] on div "[PERSON_NAME] & [PERSON_NAME]" at bounding box center [209, 148] width 124 height 8
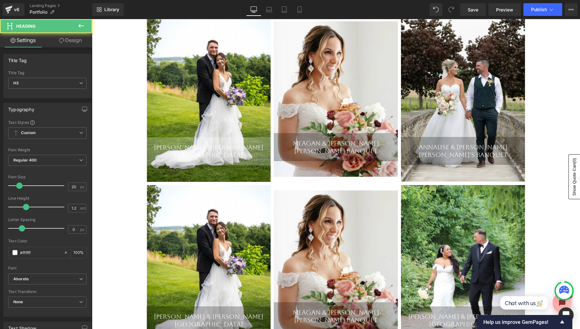
click at [68, 44] on link "Design" at bounding box center [70, 40] width 46 height 14
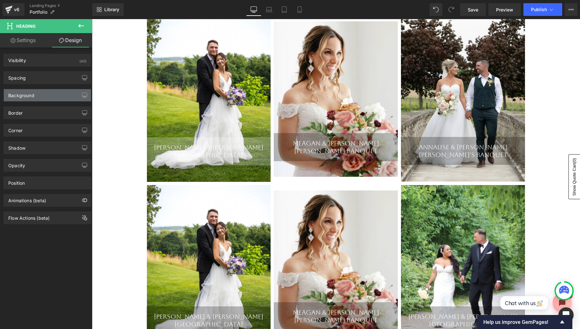
click at [35, 99] on div "Background" at bounding box center [47, 95] width 87 height 12
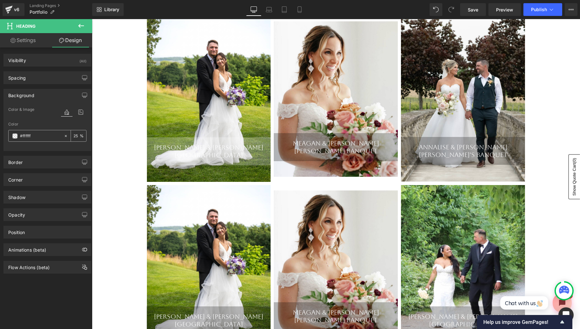
click at [17, 135] on span at bounding box center [14, 135] width 5 height 5
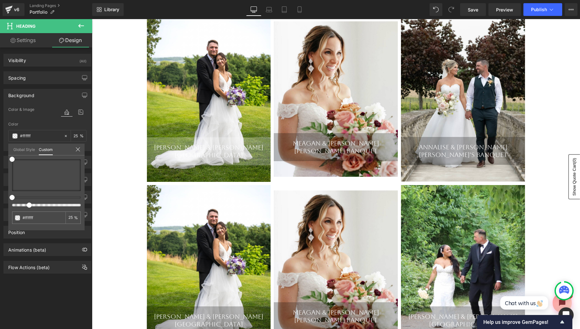
drag, startPoint x: 12, startPoint y: 163, endPoint x: 12, endPoint y: 201, distance: 38.2
click at [12, 201] on div "#ffffff 25 %" at bounding box center [46, 194] width 76 height 71
type input "#afa1a1"
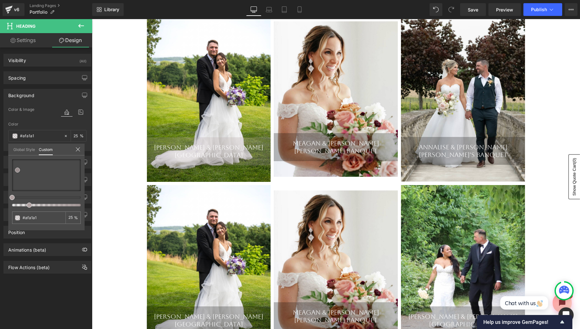
type input "#ac9e9e"
type input "#827171"
type input "#5b5151"
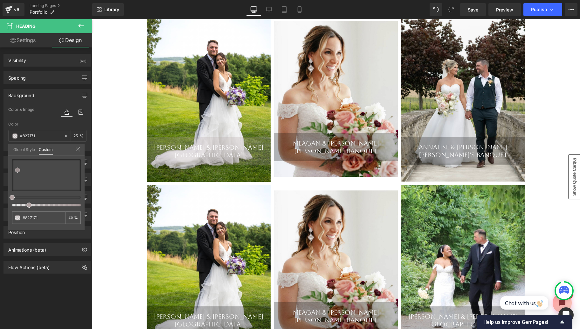
type input "#5b5151"
type input "#222020"
type input "#050505"
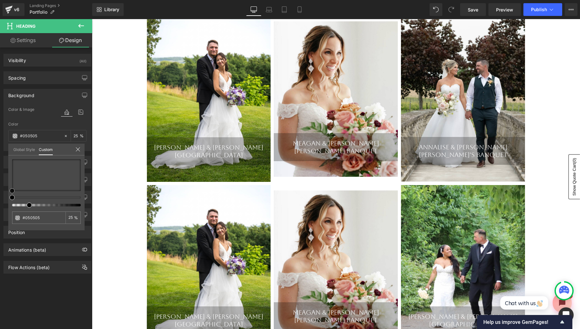
type input "#020202"
drag, startPoint x: 18, startPoint y: 170, endPoint x: 0, endPoint y: 213, distance: 46.1
click at [0, 151] on div "Background Color & Image color rgba(2, 2, 2, 0.25) Color #020202 25 % Image Rep…" at bounding box center [47, 117] width 95 height 67
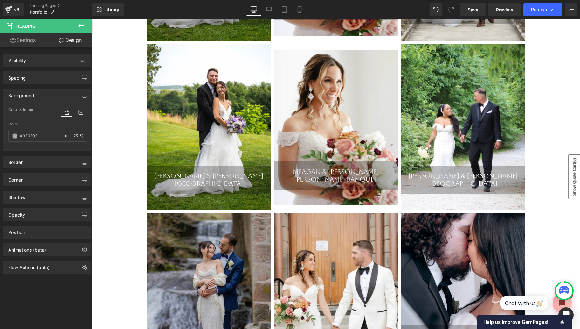
scroll to position [250, 0]
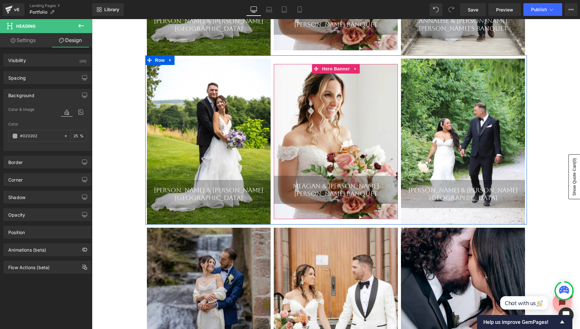
click at [345, 161] on div "Meagan & [PERSON_NAME] [PERSON_NAME] Banquet Heading" at bounding box center [336, 141] width 124 height 155
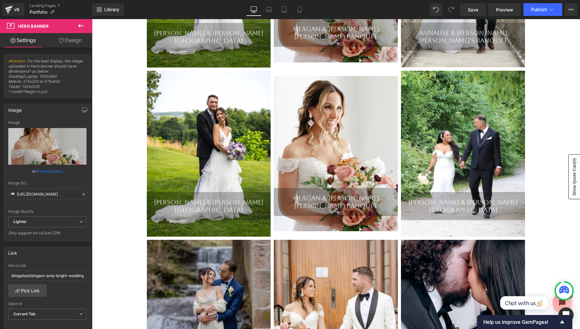
scroll to position [237, 0]
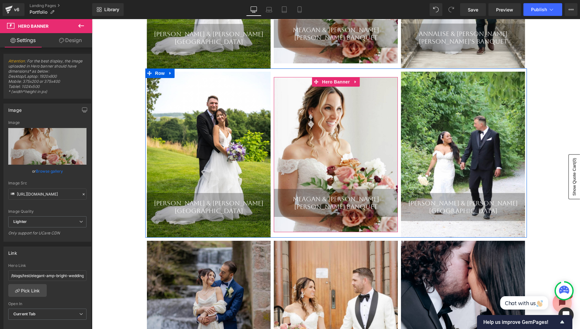
click at [368, 147] on div "Meagan & [PERSON_NAME] [PERSON_NAME] Banquet Heading" at bounding box center [336, 154] width 124 height 155
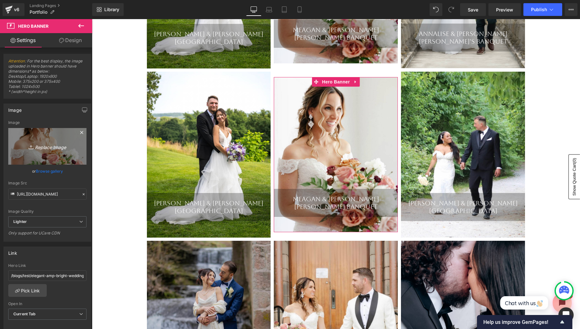
click at [51, 147] on icon "Replace Image" at bounding box center [47, 146] width 51 height 8
type input "C:\fakepath\Screen Shot [DATE] 7.10.33 AM.png"
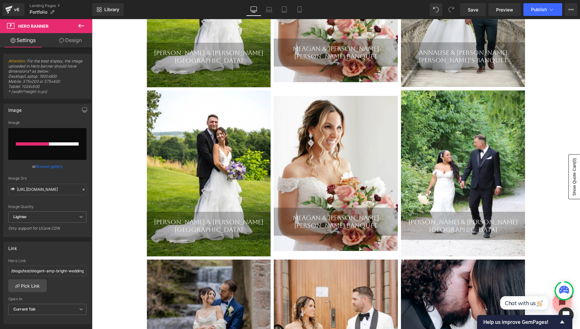
scroll to position [232, 0]
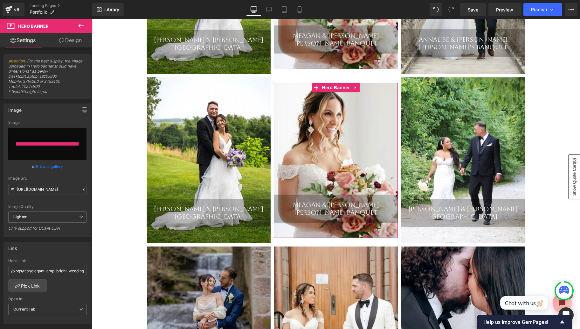
type input "[URL][DOMAIN_NAME]"
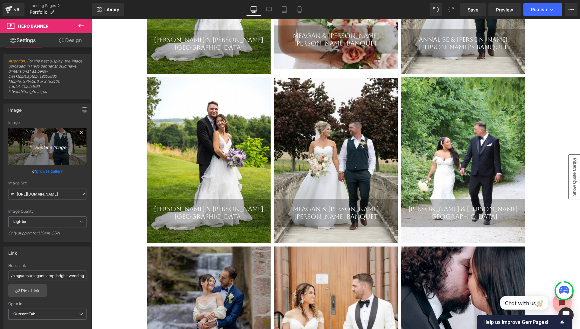
click at [53, 149] on icon "Replace Image" at bounding box center [47, 146] width 51 height 8
type input "C:\fakepath\Screen Shot [DATE] 7.10.43 AM.png"
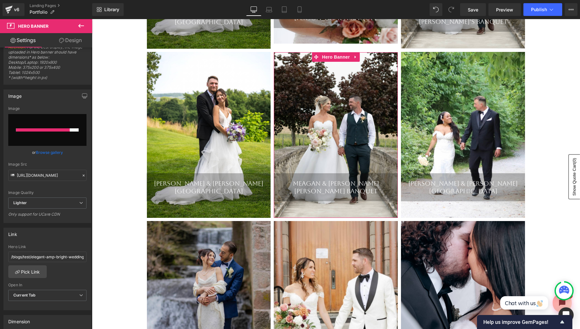
scroll to position [7, 0]
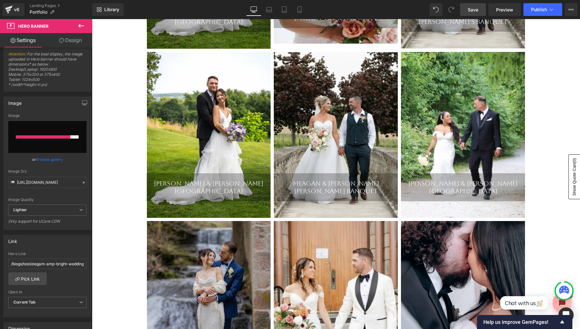
click at [477, 11] on span "Save" at bounding box center [473, 9] width 11 height 7
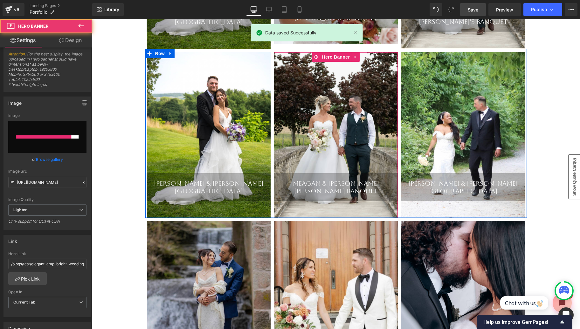
click at [325, 121] on div "Meagan & [PERSON_NAME] [PERSON_NAME] Banquet Heading" at bounding box center [336, 134] width 124 height 165
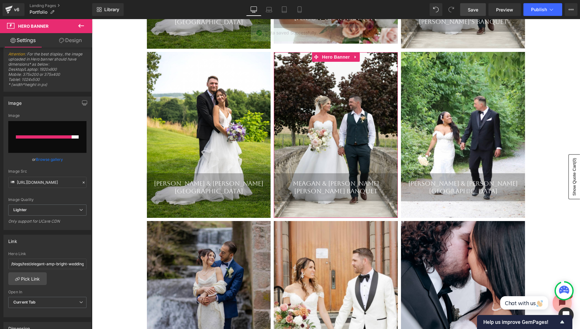
click at [48, 143] on input "file" at bounding box center [47, 137] width 78 height 32
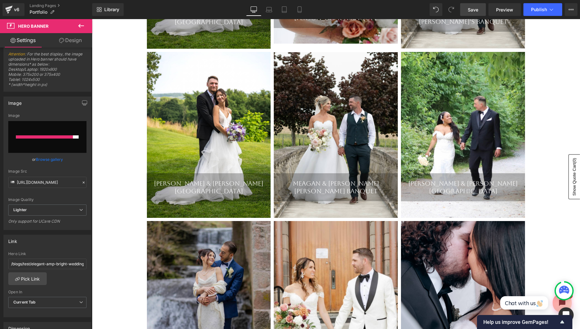
type input "C:\fakepath\Screen Shot [DATE] 7.10.43 AM.png"
click at [53, 159] on link "Browse gallery" at bounding box center [49, 159] width 27 height 11
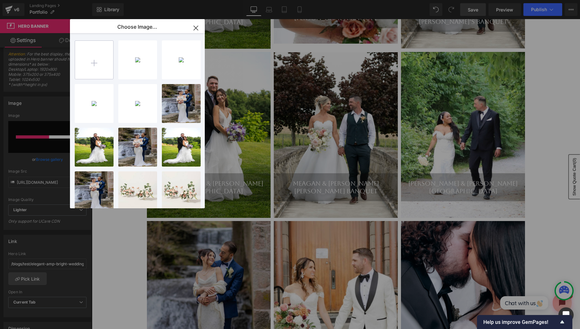
click at [105, 66] on input "file" at bounding box center [94, 60] width 38 height 38
type input "C:\fakepath\Screen Shot [DATE] 7.10.43 AM.png"
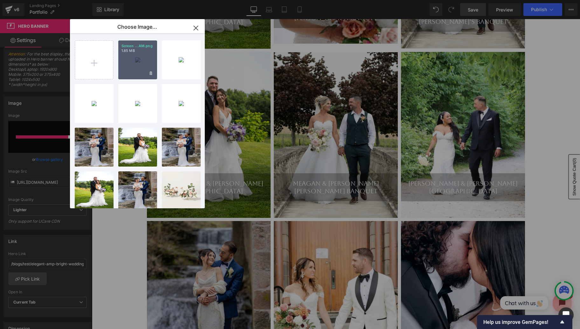
click at [143, 65] on div "Screen ...AM.png 1.85 MB" at bounding box center [137, 59] width 39 height 39
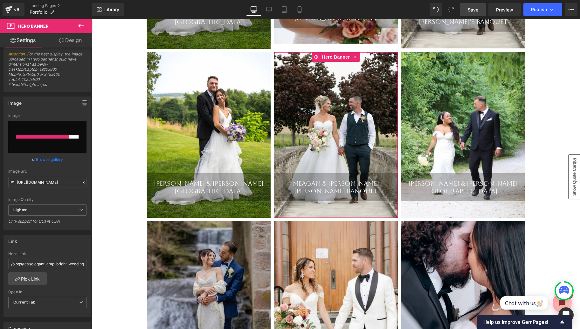
click at [48, 137] on div at bounding box center [42, 136] width 53 height 3
click at [49, 144] on input "file" at bounding box center [47, 137] width 78 height 32
click at [52, 158] on link "Browse gallery" at bounding box center [49, 159] width 27 height 11
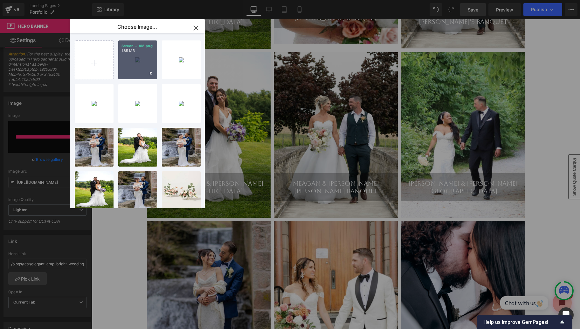
click at [136, 66] on div "Screen ...AM.png 1.85 MB" at bounding box center [137, 59] width 39 height 39
type input "[URL][DOMAIN_NAME]"
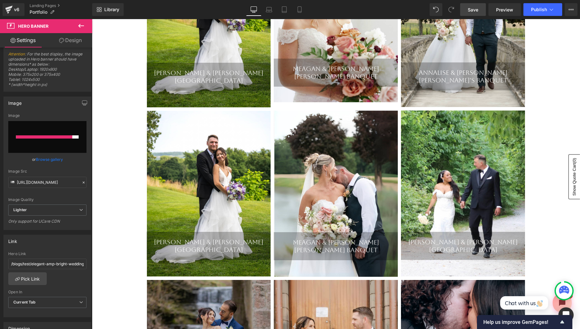
scroll to position [181, 0]
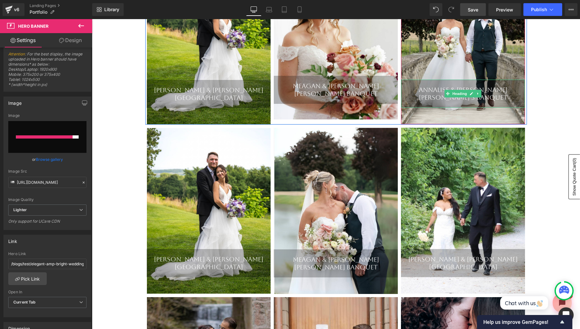
click at [443, 90] on div "Annalise & [PERSON_NAME]" at bounding box center [463, 90] width 124 height 8
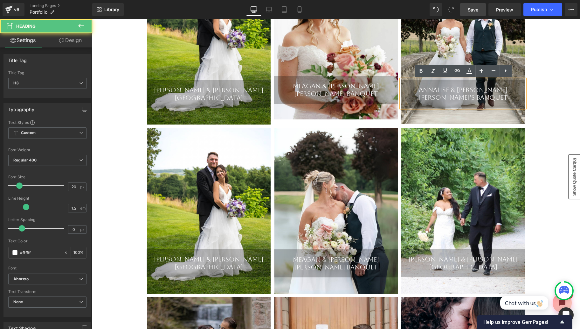
click at [434, 90] on div "Annalise & [PERSON_NAME]" at bounding box center [463, 90] width 124 height 8
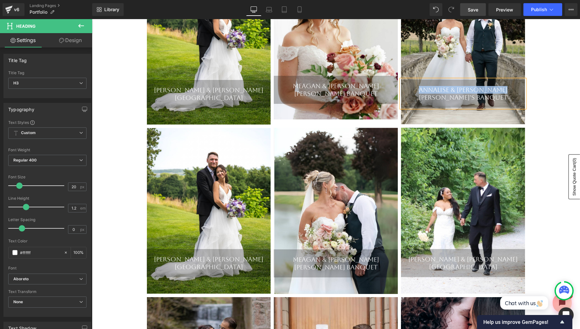
copy div "Annalise & [PERSON_NAME]"
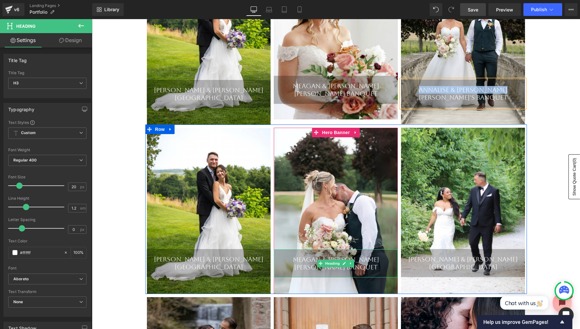
click at [307, 261] on div "Meagan & [PERSON_NAME]" at bounding box center [336, 260] width 124 height 8
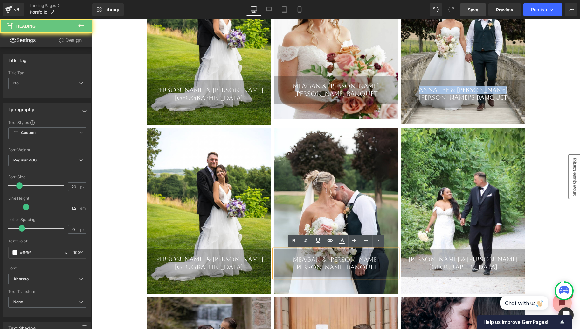
click at [307, 261] on div "Meagan & [PERSON_NAME]" at bounding box center [336, 260] width 124 height 8
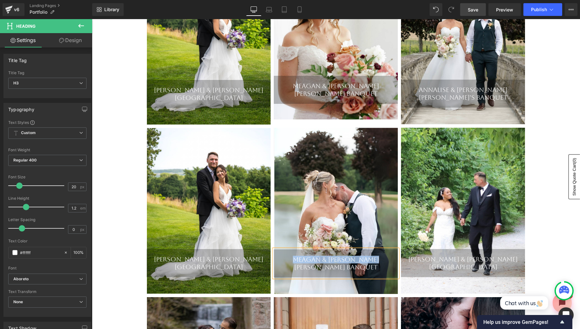
paste div
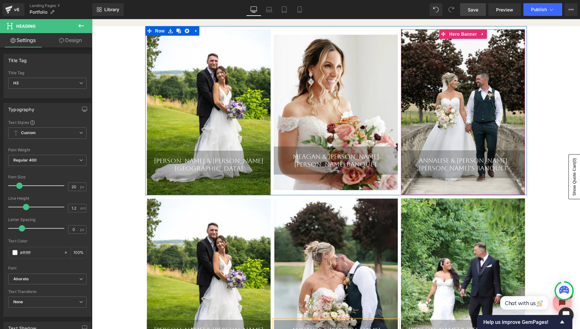
scroll to position [72, 0]
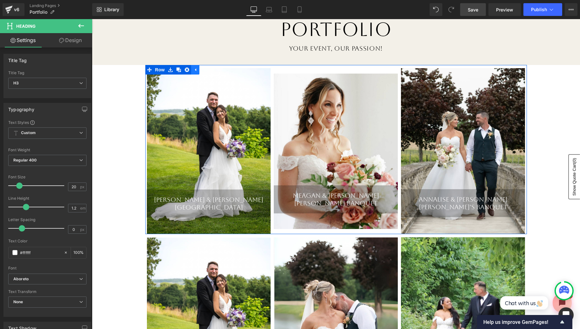
click at [195, 71] on icon at bounding box center [195, 69] width 1 height 3
click at [172, 72] on link at bounding box center [170, 70] width 8 height 10
click at [185, 72] on icon at bounding box center [187, 69] width 4 height 4
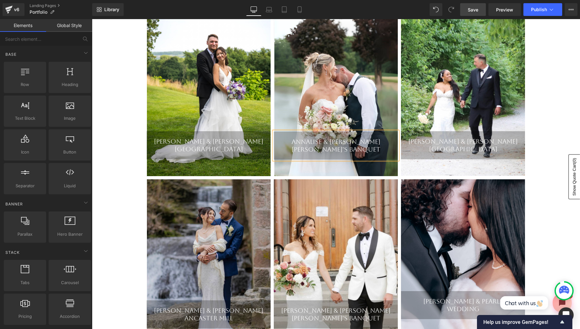
scroll to position [130, 0]
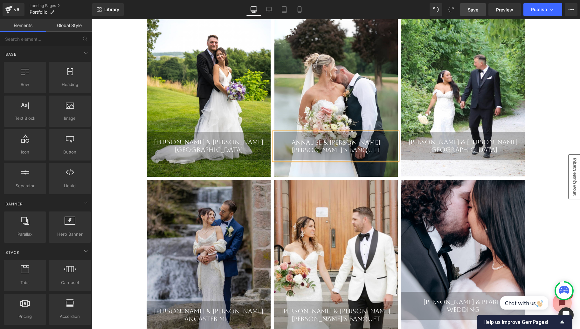
click at [128, 137] on div "Separator Portfolio Heading Your Event, Our Passion! Heading Row [PERSON_NAME] …" at bounding box center [336, 268] width 488 height 650
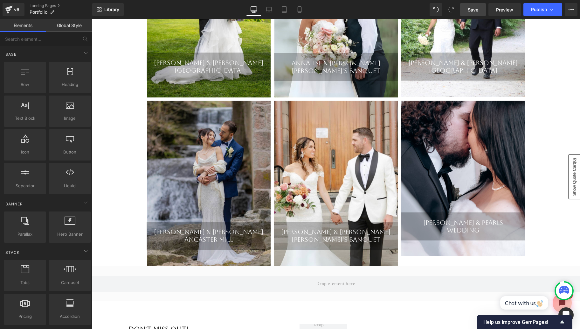
scroll to position [212, 0]
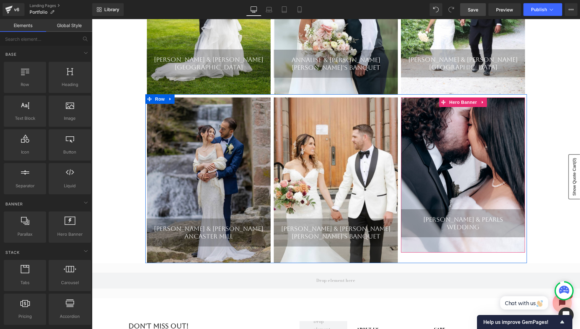
click at [489, 151] on div "[PERSON_NAME] & Pearls Wedding Heading" at bounding box center [463, 174] width 124 height 155
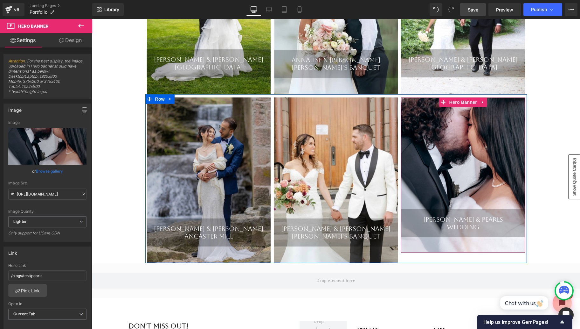
click at [432, 156] on div "[PERSON_NAME] & Pearls Wedding Heading" at bounding box center [463, 174] width 124 height 155
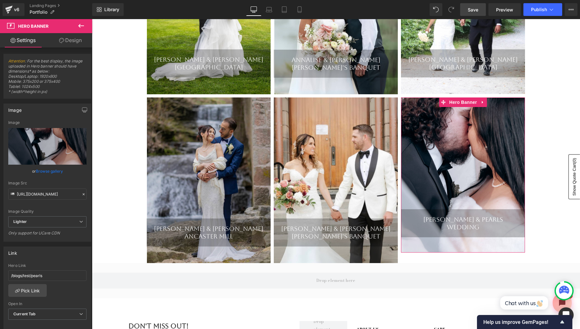
click at [46, 172] on link "Browse gallery" at bounding box center [49, 170] width 27 height 11
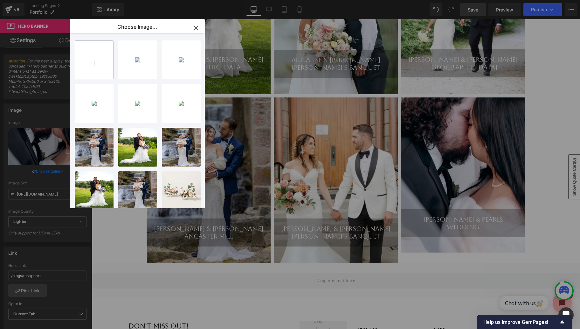
click at [100, 64] on input "file" at bounding box center [94, 60] width 38 height 38
type input "C:\fakepath\Screen Shot [DATE] 7.46.34 AM.png"
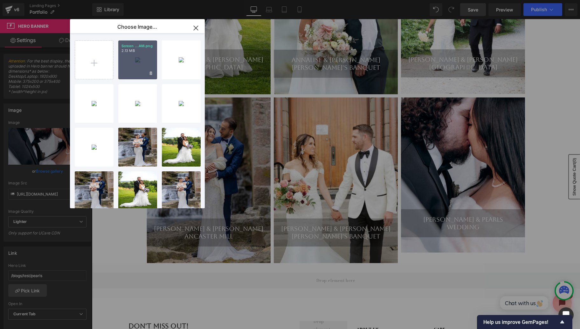
click at [139, 64] on div "Screen ...AM.png 2.13 MB" at bounding box center [137, 59] width 39 height 39
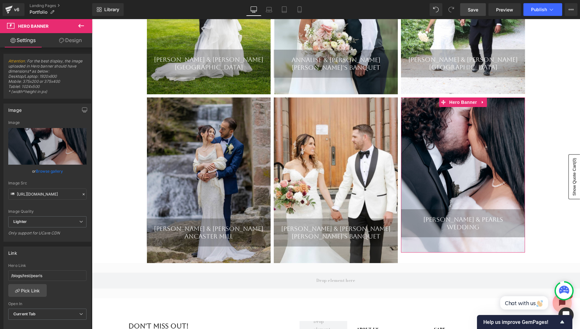
click at [51, 171] on link "Browse gallery" at bounding box center [49, 170] width 27 height 11
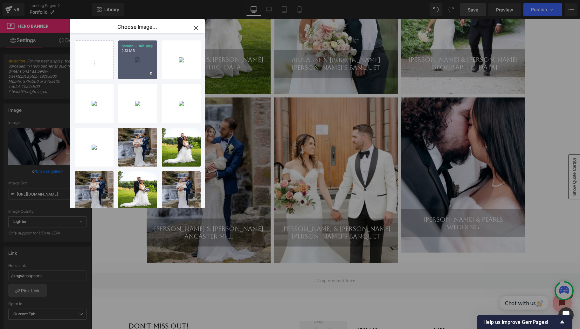
click at [132, 68] on div "Screen ...AM.png 2.13 MB" at bounding box center [137, 59] width 39 height 39
type input "[URL][DOMAIN_NAME]"
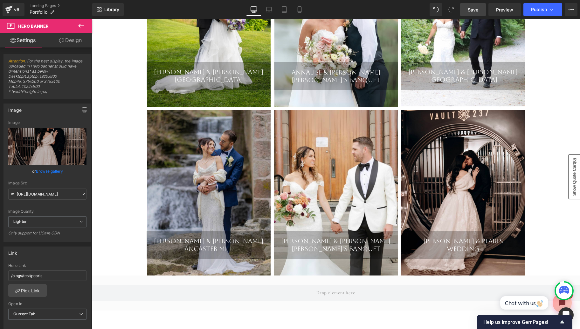
scroll to position [202, 0]
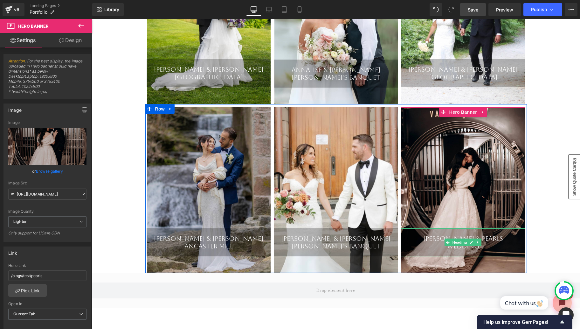
click at [495, 238] on div "[PERSON_NAME] & Pearls" at bounding box center [463, 239] width 124 height 8
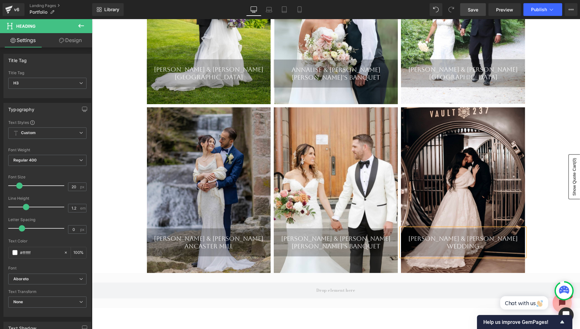
click at [478, 247] on div "Wedding" at bounding box center [463, 246] width 124 height 8
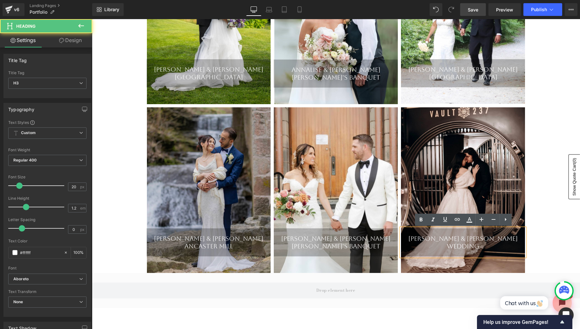
click at [478, 247] on div "Wedding" at bounding box center [463, 246] width 124 height 8
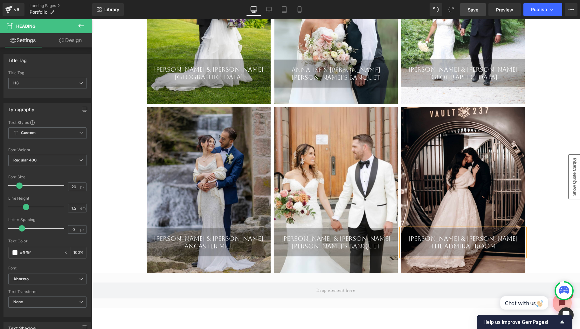
click at [542, 241] on div "Separator Portfolio Heading Your Event, Our Passion! Heading Row [PERSON_NAME] …" at bounding box center [336, 196] width 488 height 650
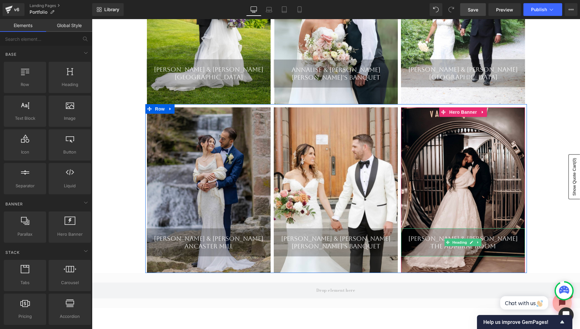
click at [438, 236] on div "[PERSON_NAME] & [PERSON_NAME]" at bounding box center [463, 239] width 124 height 8
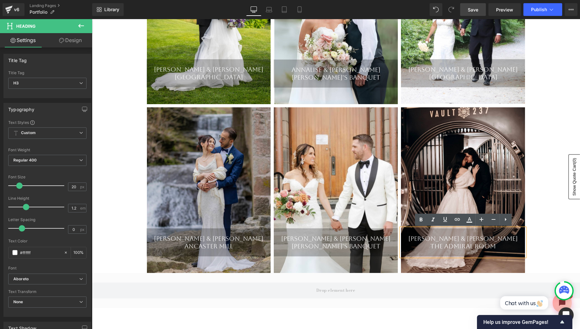
click at [452, 238] on div "[PERSON_NAME] & [PERSON_NAME]" at bounding box center [463, 239] width 124 height 8
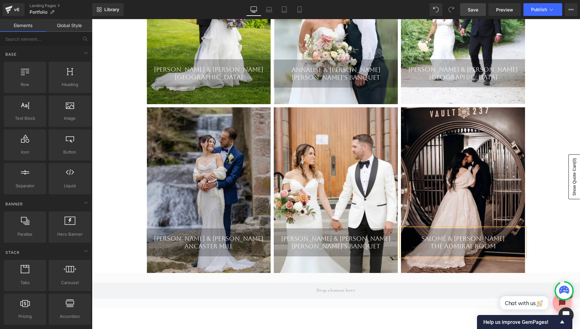
click at [558, 251] on div "Separator Portfolio Heading Your Event, Our Passion! Heading Row [PERSON_NAME] …" at bounding box center [336, 196] width 488 height 650
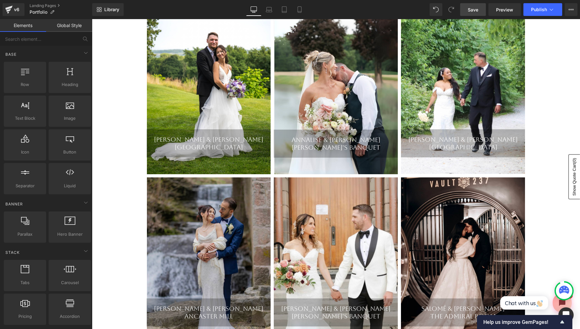
scroll to position [129, 0]
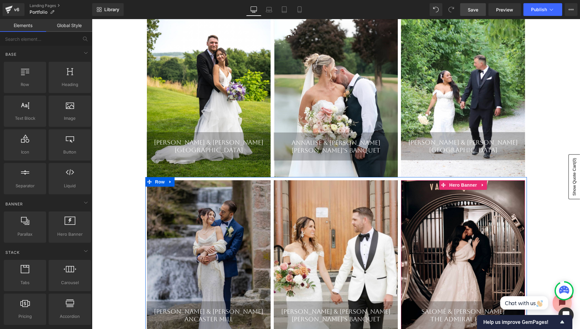
click at [445, 230] on div "Salomé & [PERSON_NAME] The Admiral Room Heading" at bounding box center [463, 263] width 124 height 166
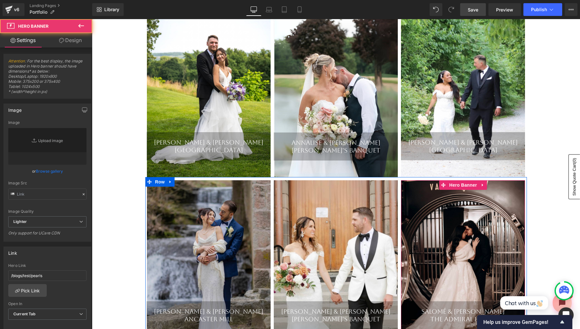
type input "[URL][DOMAIN_NAME]"
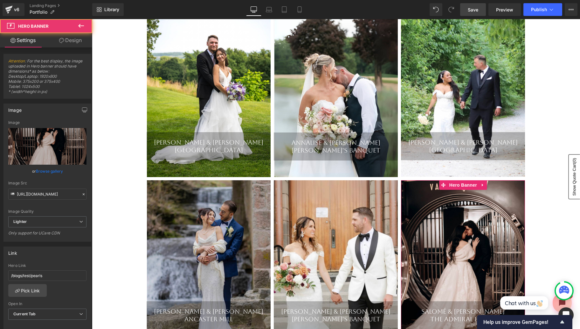
click at [57, 170] on link "Browse gallery" at bounding box center [49, 170] width 27 height 11
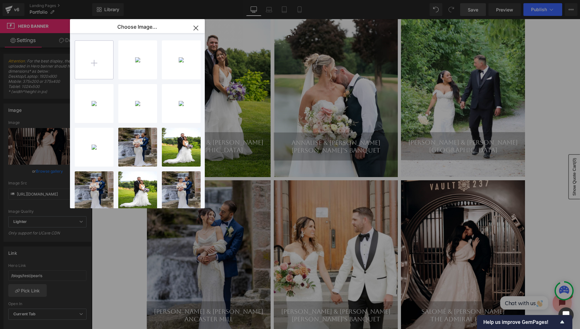
click at [92, 70] on input "file" at bounding box center [94, 60] width 38 height 38
type input "C:\fakepath\Screen Shot [DATE] 7.49.52 AM.png"
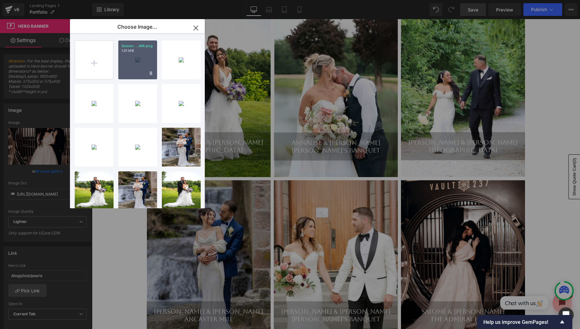
click at [140, 56] on div "Screen ...AM.png 1.81 MB" at bounding box center [137, 59] width 39 height 39
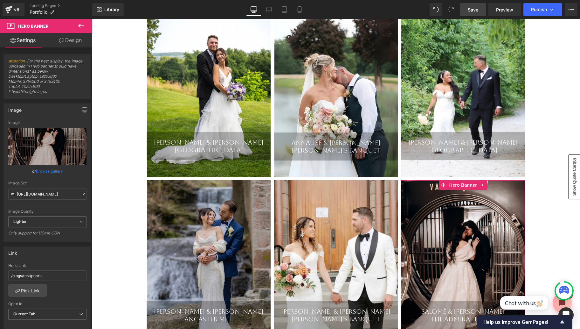
click at [53, 172] on link "Browse gallery" at bounding box center [49, 170] width 27 height 11
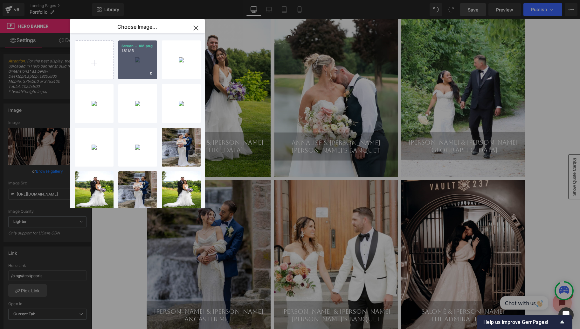
click at [135, 70] on div "Screen ...AM.png 1.81 MB" at bounding box center [137, 59] width 39 height 39
type input "[URL][DOMAIN_NAME]"
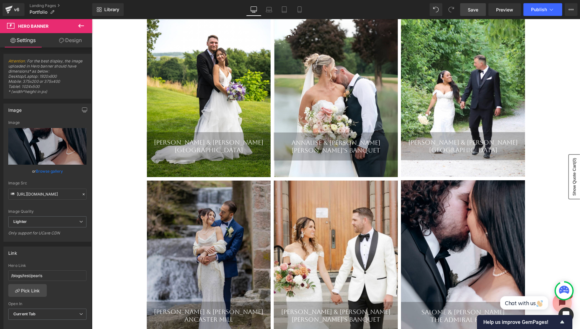
click at [538, 204] on div "Separator Portfolio Heading Your Event, Our Passion! Heading Row [PERSON_NAME] …" at bounding box center [336, 269] width 488 height 650
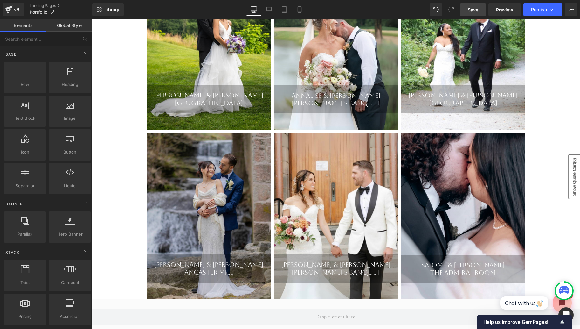
scroll to position [190, 0]
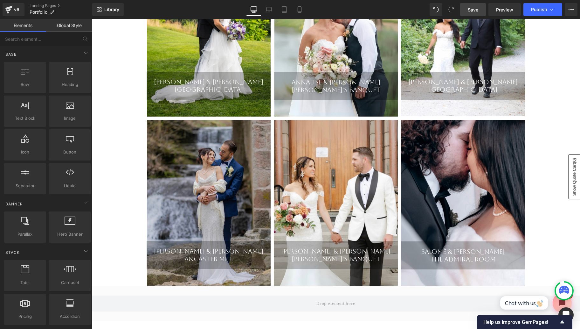
click at [477, 190] on div "Salomé & [PERSON_NAME] The Admiral Room Heading" at bounding box center [463, 203] width 124 height 166
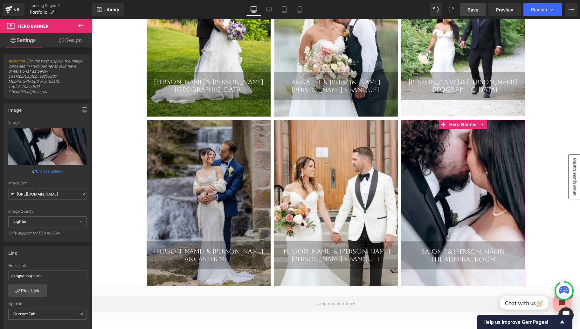
click at [59, 172] on link "Browse gallery" at bounding box center [49, 170] width 27 height 11
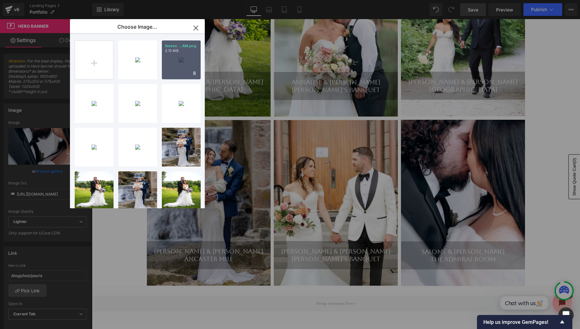
click at [173, 69] on div "Screen ...AM.png 2.13 MB" at bounding box center [181, 59] width 39 height 39
type input "[URL][DOMAIN_NAME]"
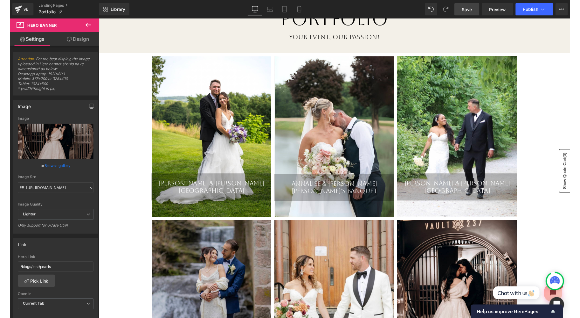
scroll to position [81, 0]
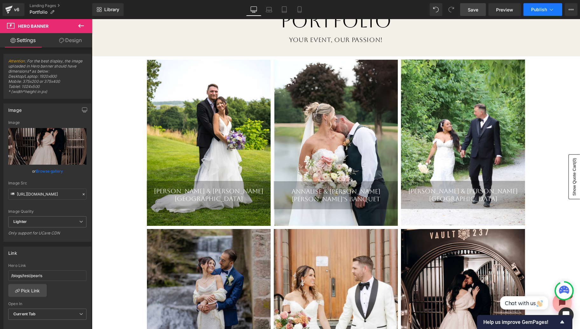
click at [551, 11] on icon at bounding box center [552, 9] width 6 height 6
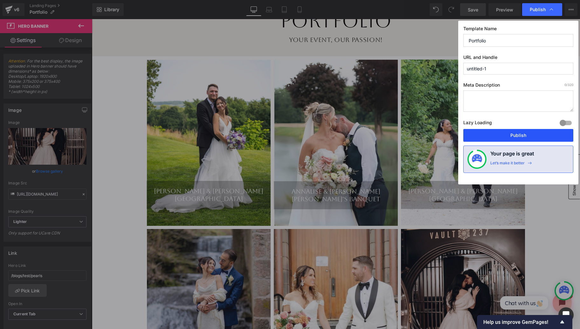
click at [522, 130] on button "Publish" at bounding box center [519, 135] width 110 height 13
